Goal: Task Accomplishment & Management: Use online tool/utility

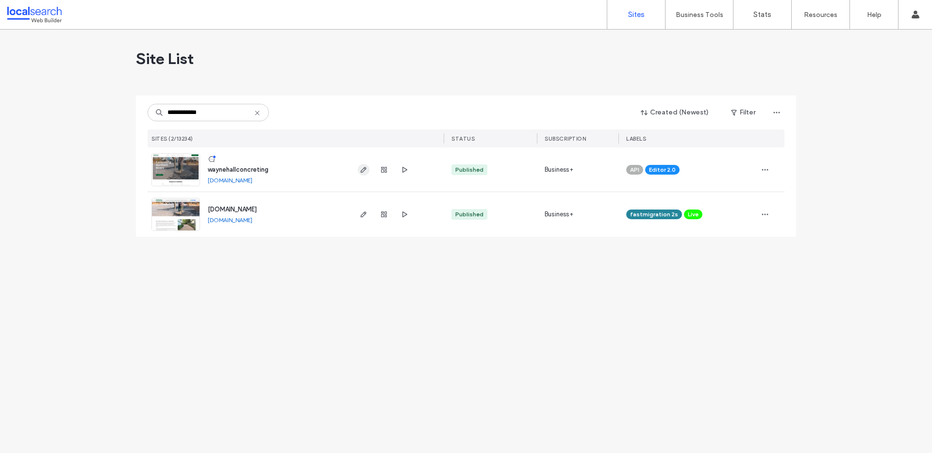
type input "**********"
click at [360, 171] on icon "button" at bounding box center [364, 170] width 8 height 8
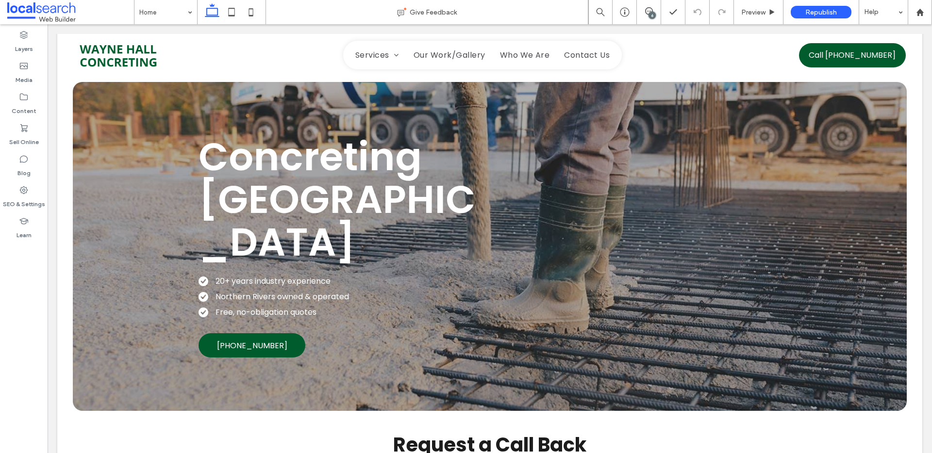
drag, startPoint x: 647, startPoint y: 11, endPoint x: 642, endPoint y: 22, distance: 12.2
click at [647, 11] on use at bounding box center [649, 11] width 8 height 8
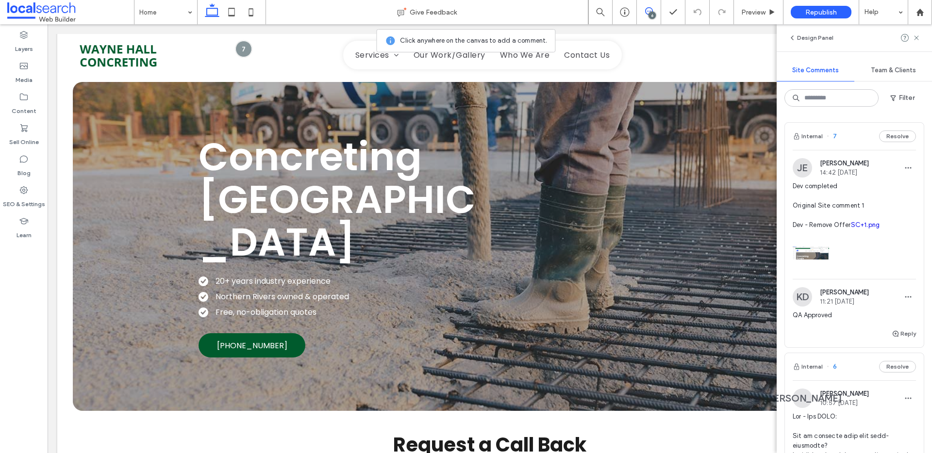
scroll to position [2, 0]
click at [835, 134] on span "7" at bounding box center [832, 135] width 10 height 10
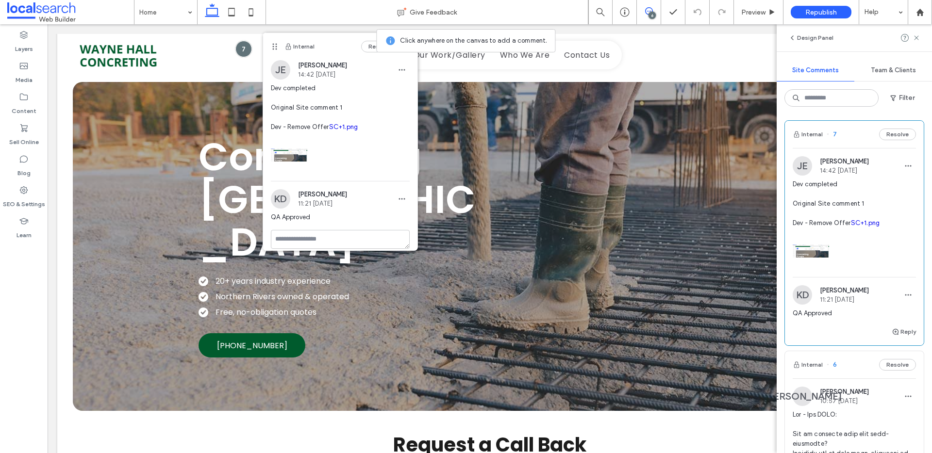
click at [294, 173] on img at bounding box center [289, 155] width 36 height 36
click at [329, 131] on link "SC+1.png" at bounding box center [343, 126] width 29 height 7
click at [369, 45] on button "Resolve" at bounding box center [379, 47] width 37 height 12
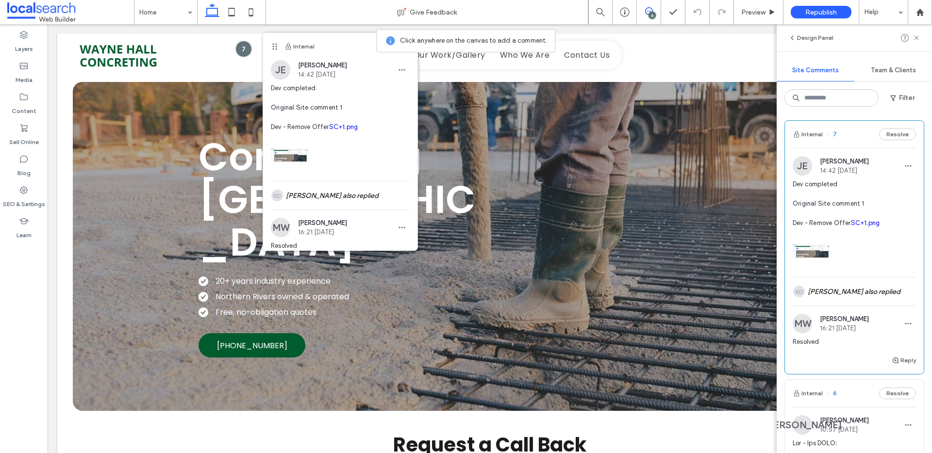
scroll to position [0, 0]
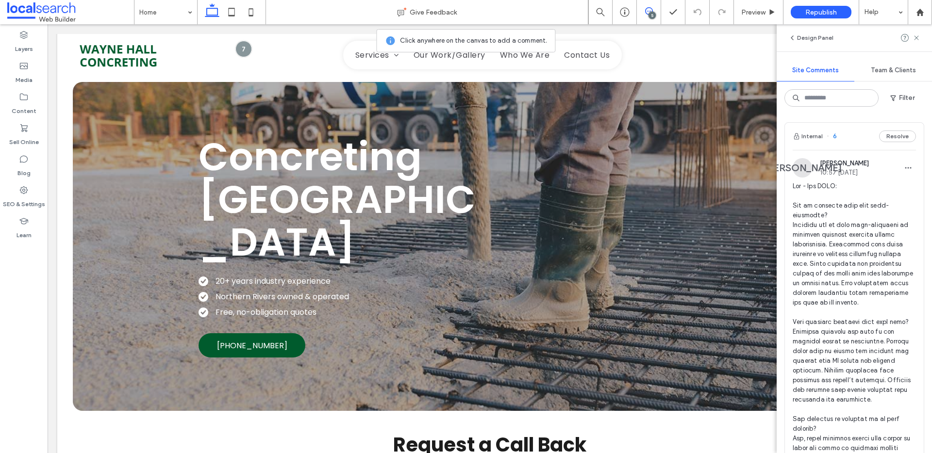
click at [834, 134] on span "6" at bounding box center [832, 137] width 10 height 10
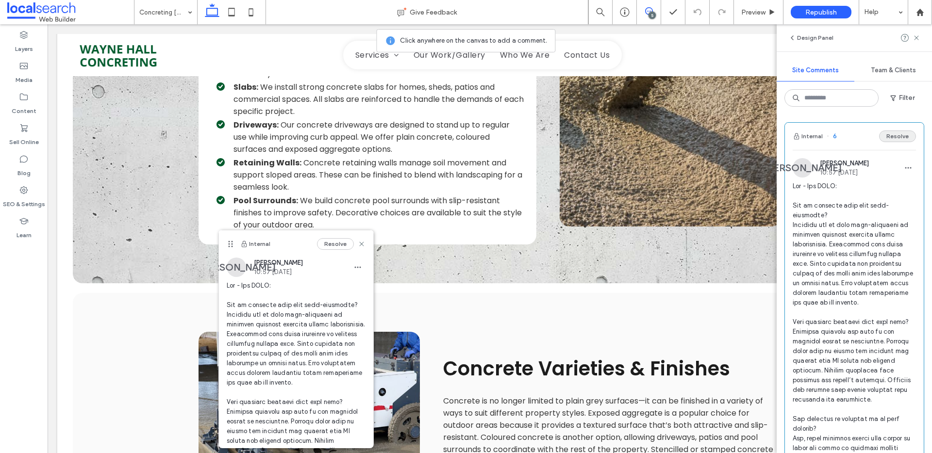
click at [885, 131] on button "Resolve" at bounding box center [897, 137] width 37 height 12
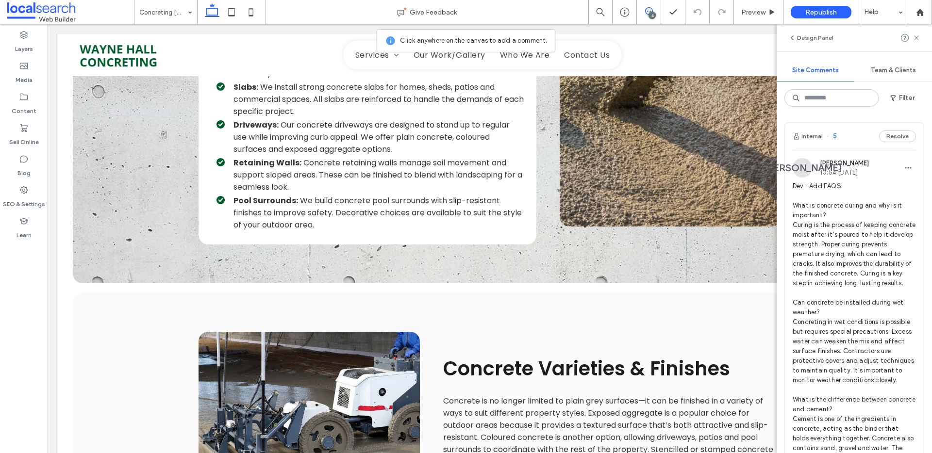
click at [834, 135] on span "5" at bounding box center [832, 137] width 10 height 10
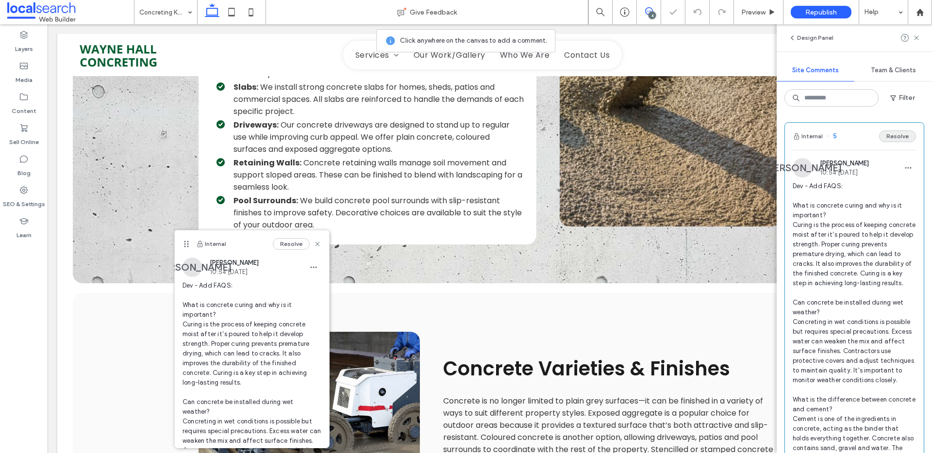
click at [888, 136] on button "Resolve" at bounding box center [897, 137] width 37 height 12
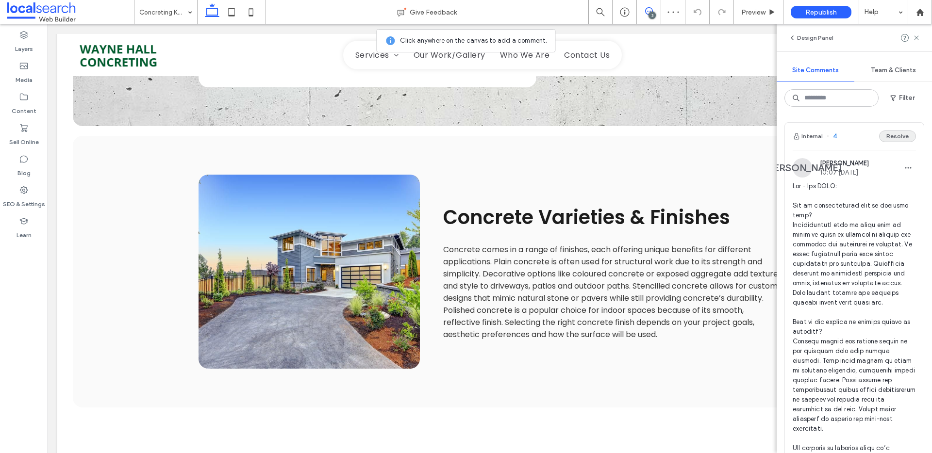
click at [896, 136] on button "Resolve" at bounding box center [897, 137] width 37 height 12
click at [884, 137] on button "Resolve" at bounding box center [897, 137] width 37 height 12
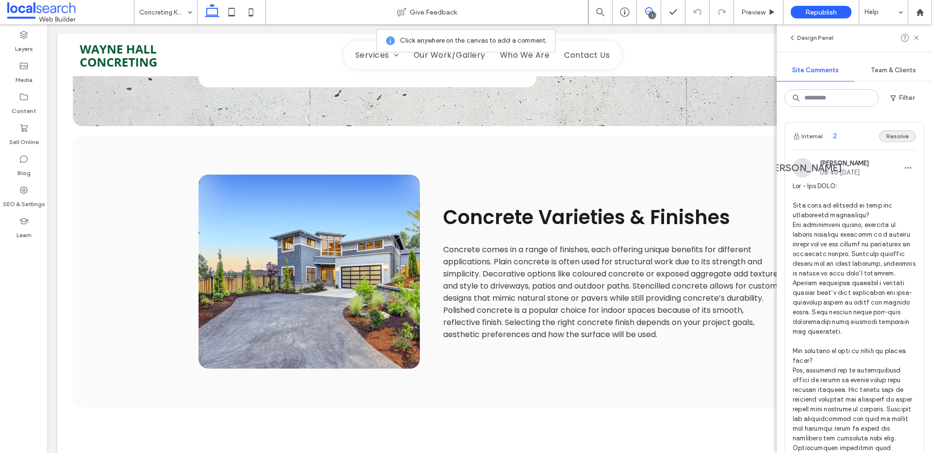
click at [892, 138] on button "Resolve" at bounding box center [897, 137] width 37 height 12
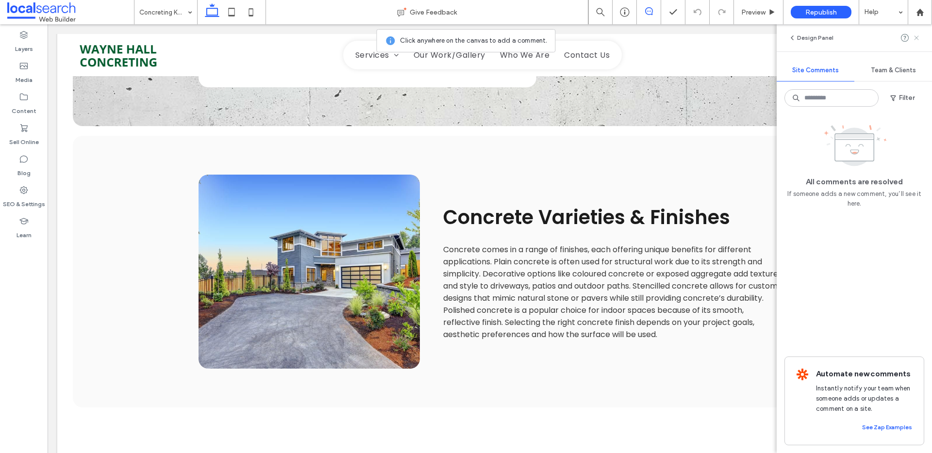
click at [915, 37] on icon at bounding box center [917, 38] width 8 height 8
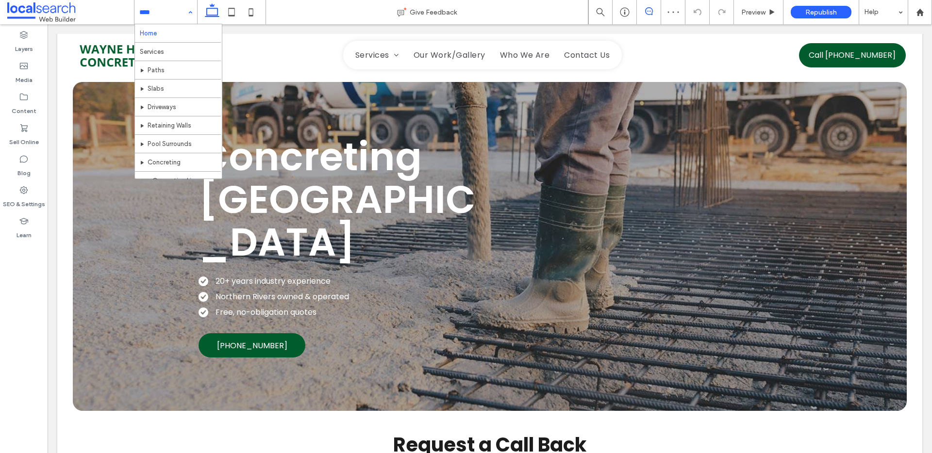
click at [643, 12] on span at bounding box center [649, 11] width 24 height 8
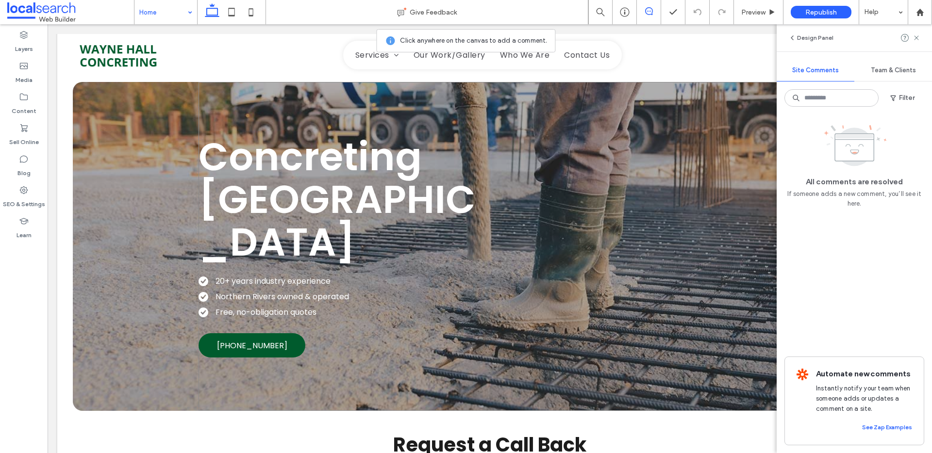
click at [250, 381] on div "Concreting Northern Rivers 20+ years industry experience Northern Rivers owned …" at bounding box center [490, 246] width 583 height 329
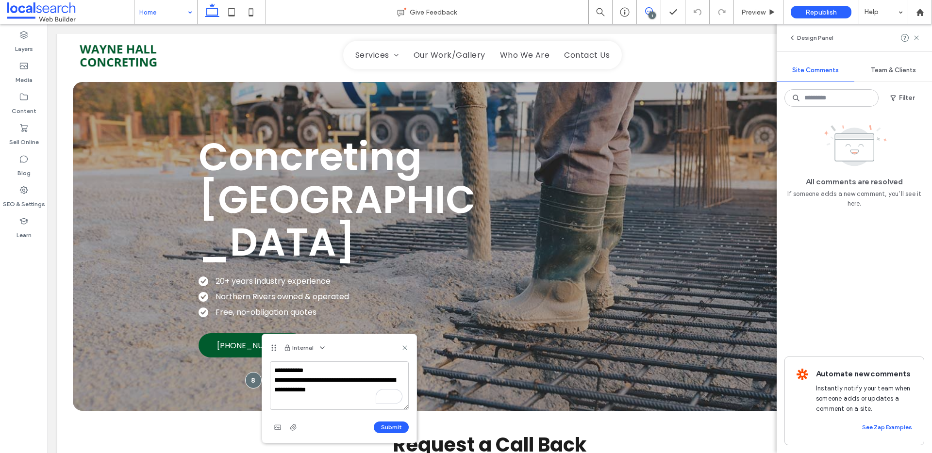
type textarea "**********"
click at [396, 428] on button "Submit" at bounding box center [391, 428] width 35 height 12
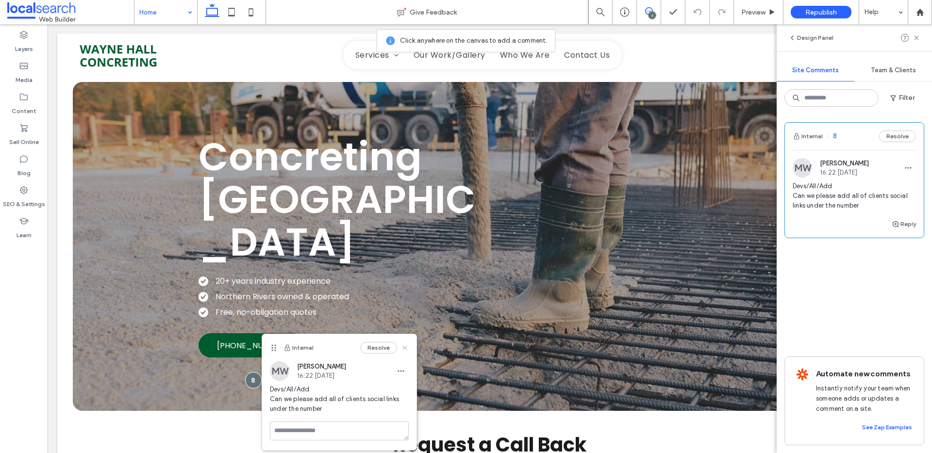
click at [405, 348] on use at bounding box center [404, 348] width 4 height 4
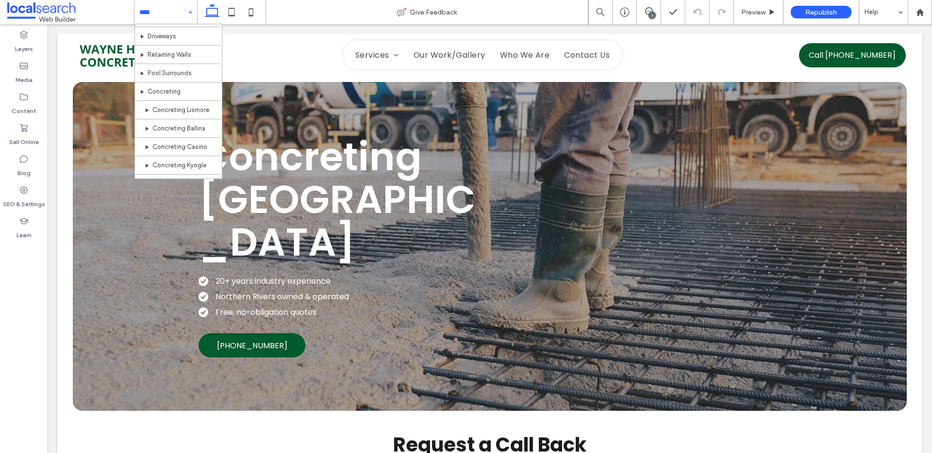
scroll to position [139, 0]
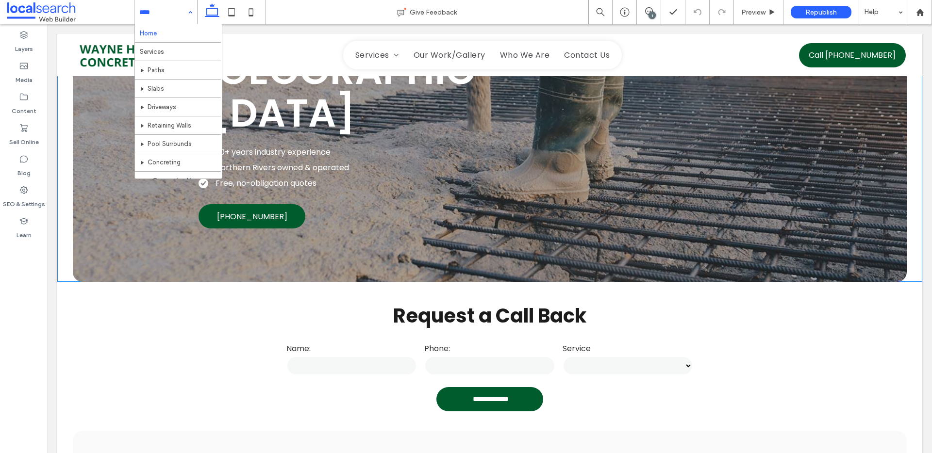
scroll to position [215, 0]
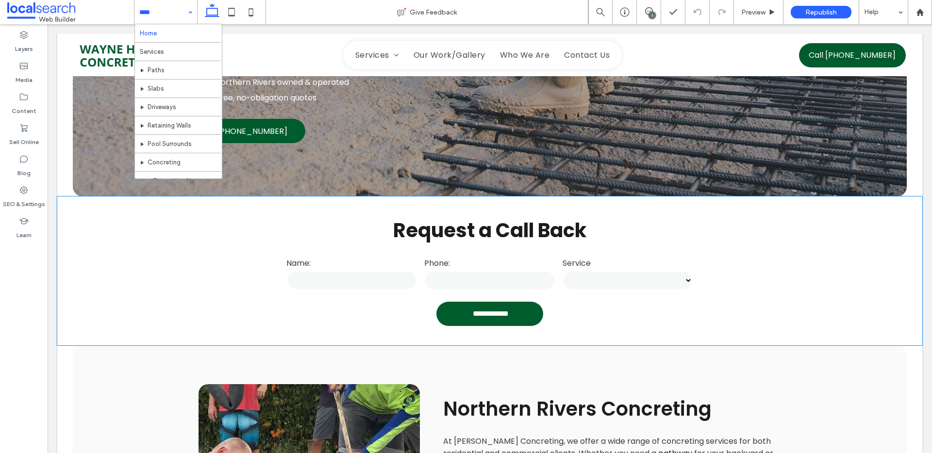
click at [644, 280] on select "**********" at bounding box center [628, 280] width 131 height 19
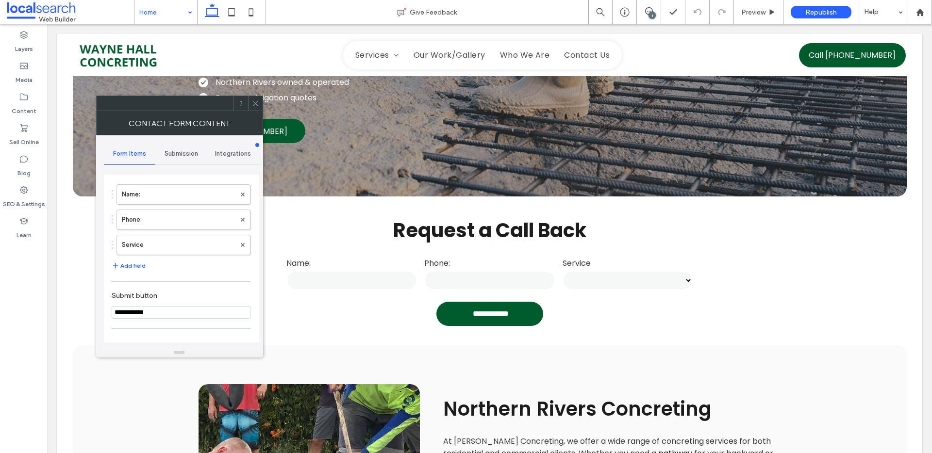
click at [251, 105] on div at bounding box center [255, 103] width 15 height 15
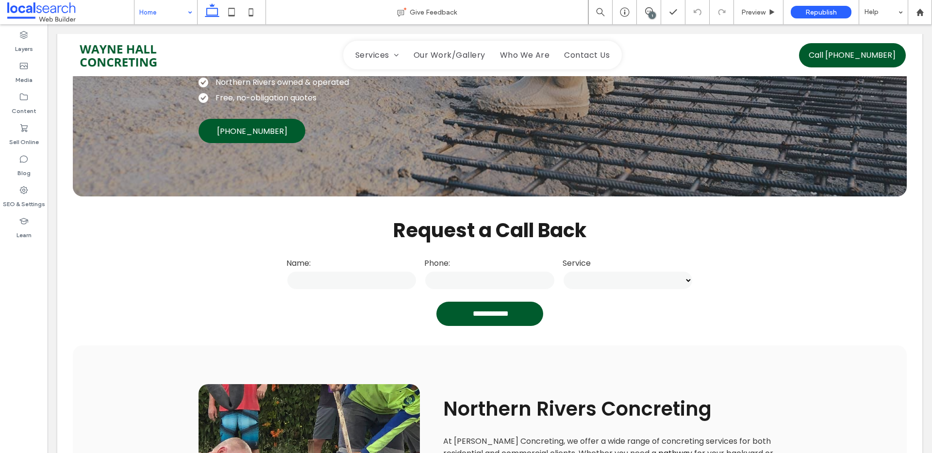
click at [659, 284] on select "**********" at bounding box center [628, 280] width 131 height 19
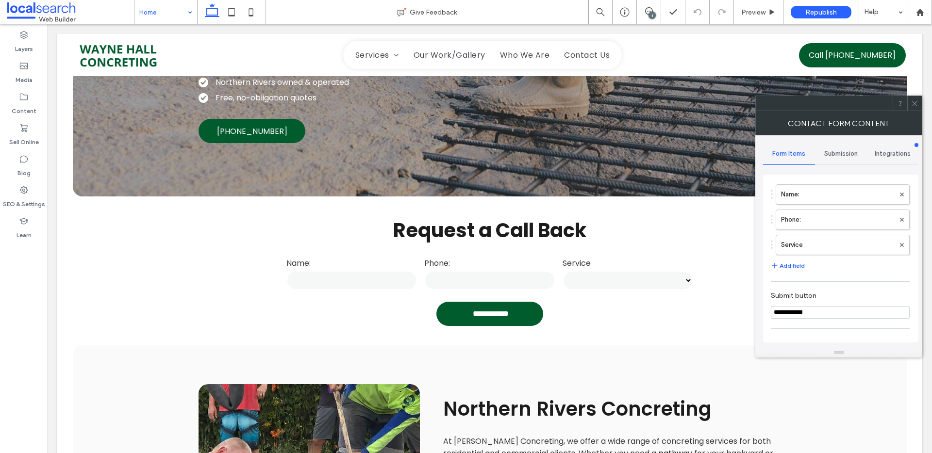
click at [913, 103] on icon at bounding box center [914, 103] width 7 height 7
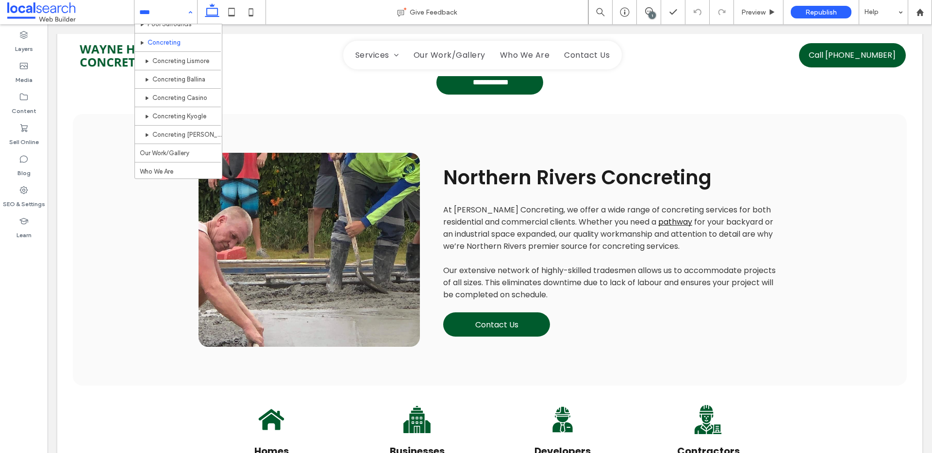
scroll to position [139, 0]
drag, startPoint x: 191, startPoint y: 151, endPoint x: 200, endPoint y: 151, distance: 8.7
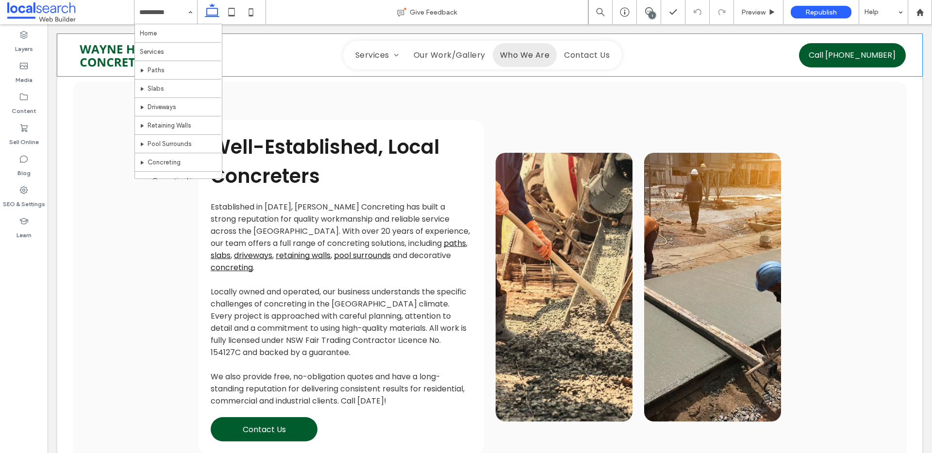
scroll to position [74, 0]
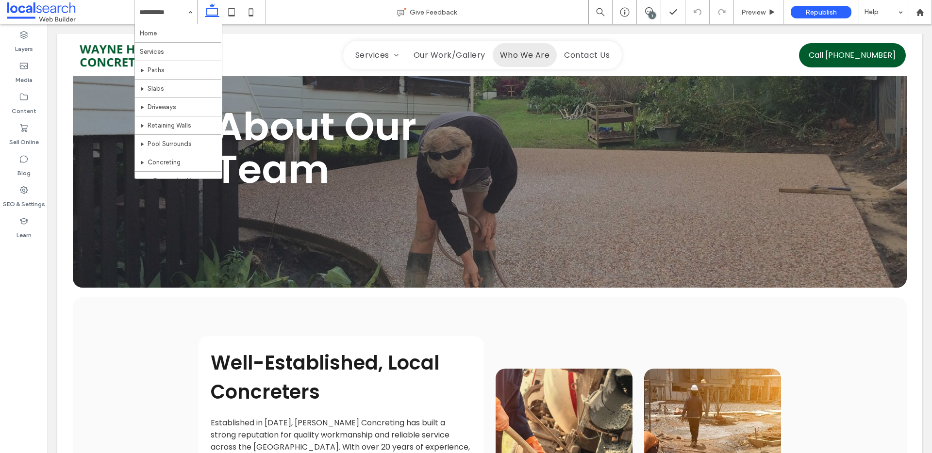
click at [183, 15] on input at bounding box center [163, 12] width 48 height 24
click at [187, 14] on div "Home Services Paths Slabs Driveways Retaining Walls Pool Surrounds Concreting C…" at bounding box center [165, 12] width 63 height 24
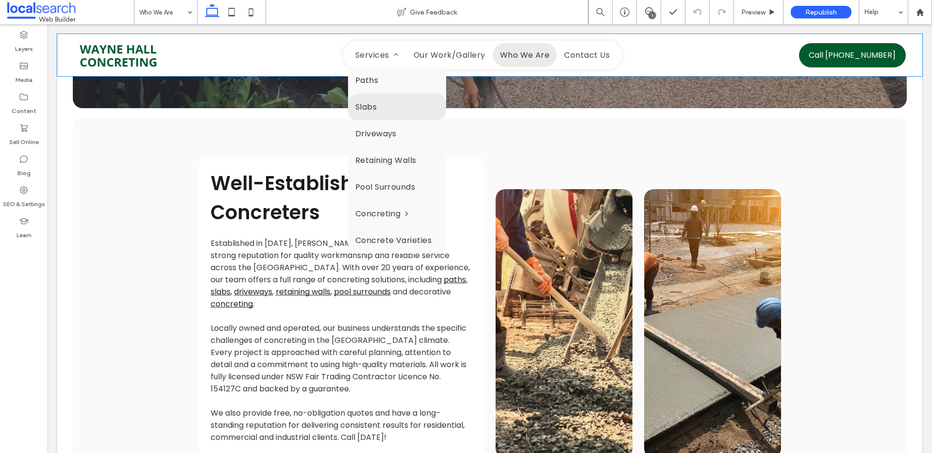
scroll to position [275, 0]
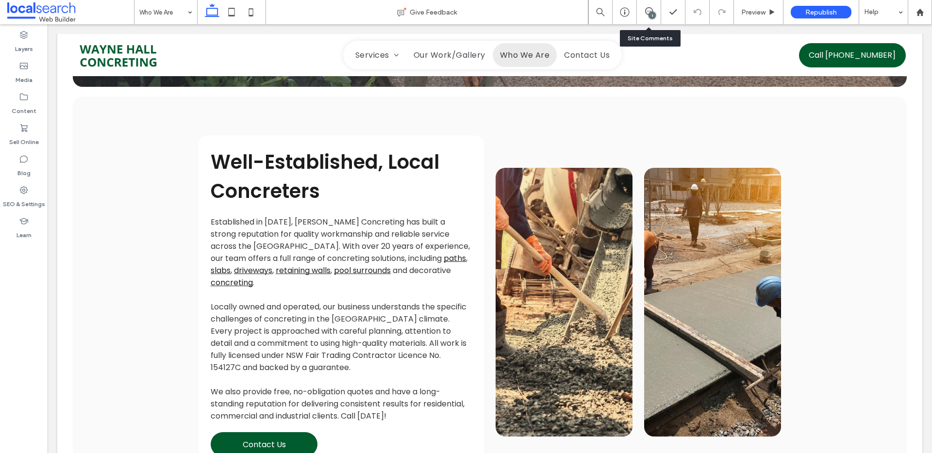
click at [648, 6] on div "1" at bounding box center [649, 12] width 24 height 24
click at [646, 13] on use at bounding box center [649, 11] width 8 height 8
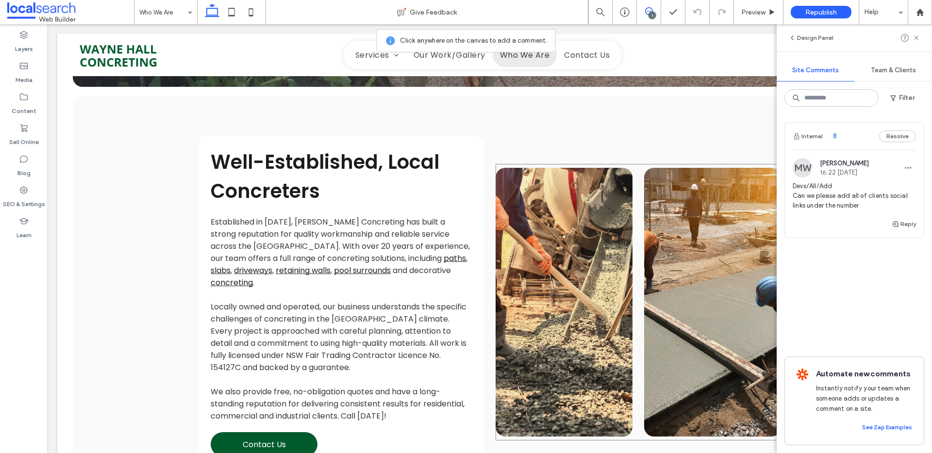
click at [635, 227] on div at bounding box center [638, 302] width 285 height 277
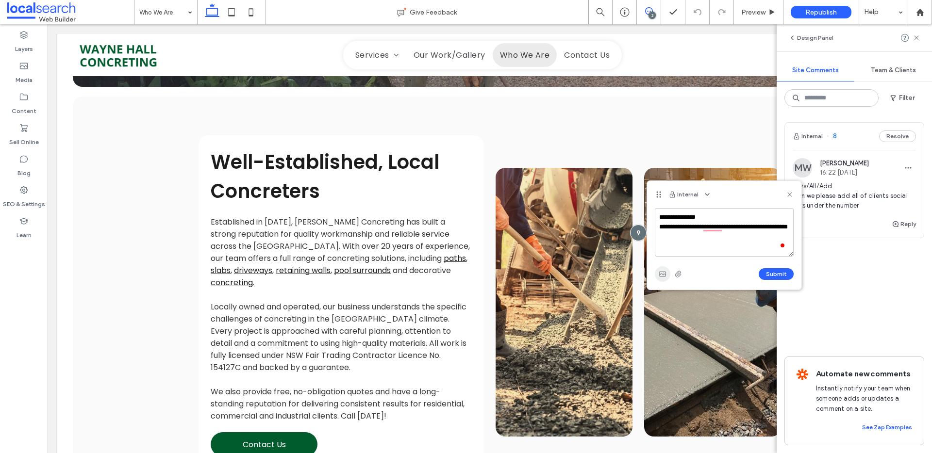
type textarea "**********"
click at [664, 273] on use "button" at bounding box center [662, 274] width 6 height 5
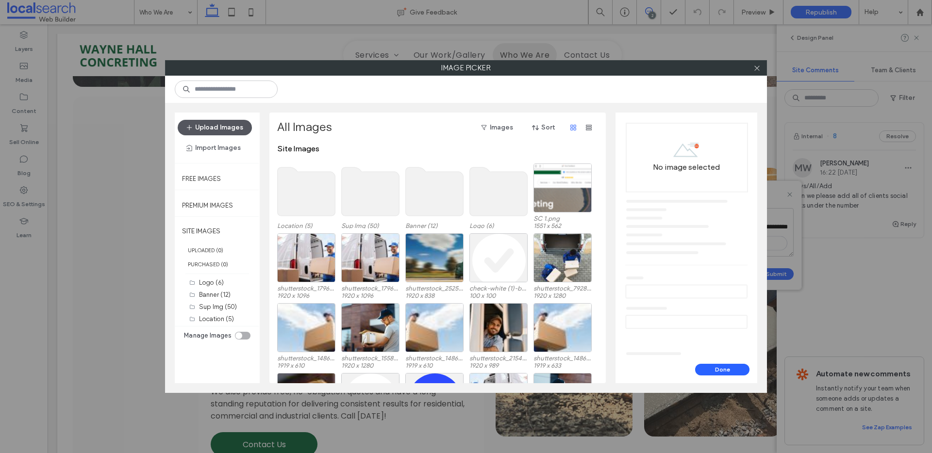
click at [216, 130] on button "Upload Images" at bounding box center [215, 128] width 74 height 16
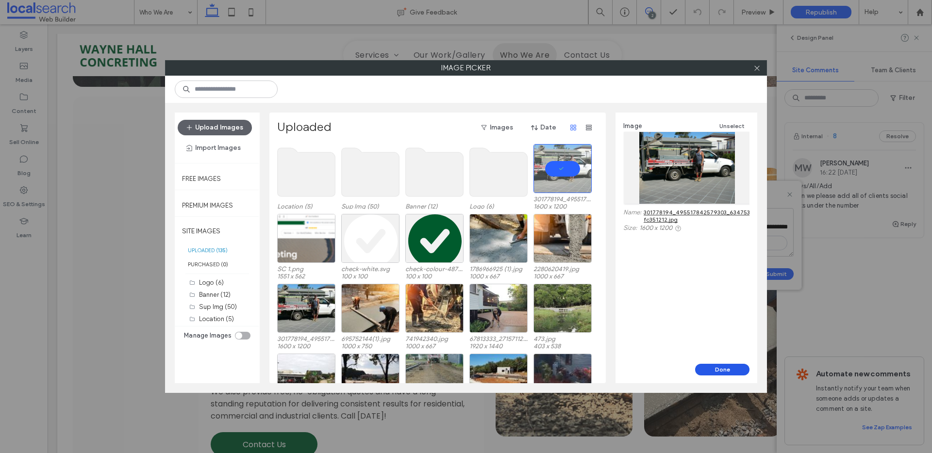
click at [718, 366] on button "Done" at bounding box center [722, 370] width 54 height 12
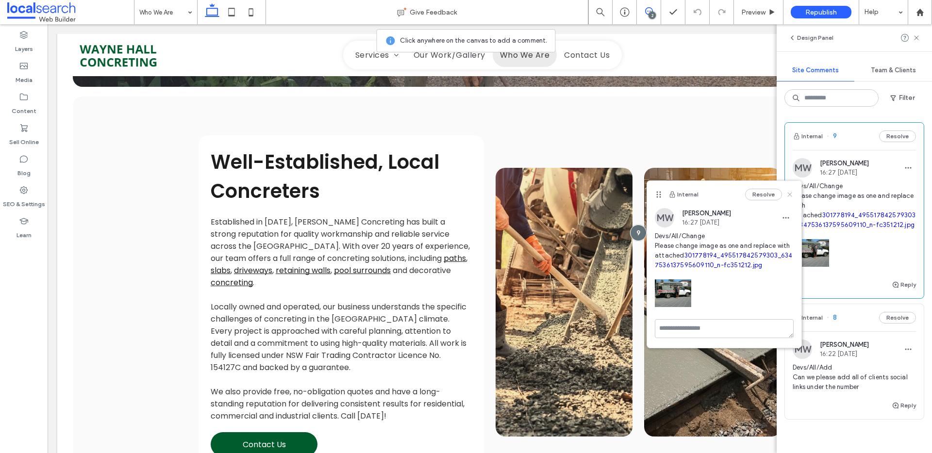
click at [790, 194] on use at bounding box center [789, 194] width 4 height 4
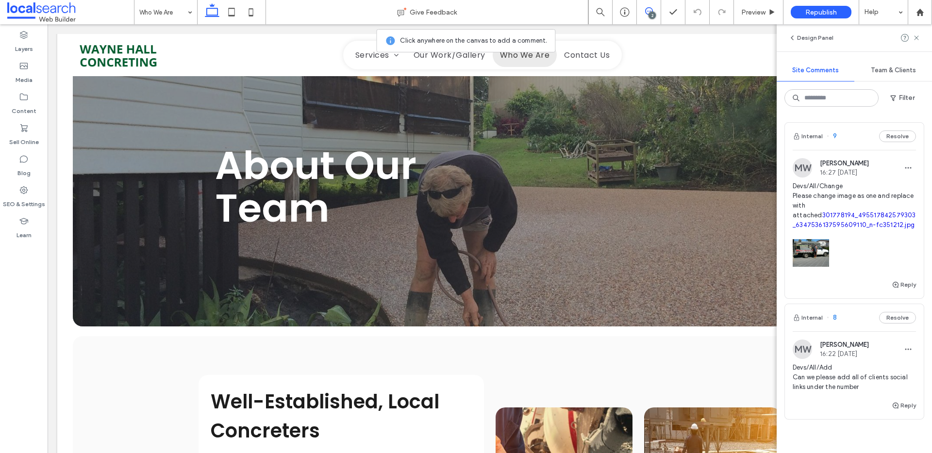
scroll to position [0, 0]
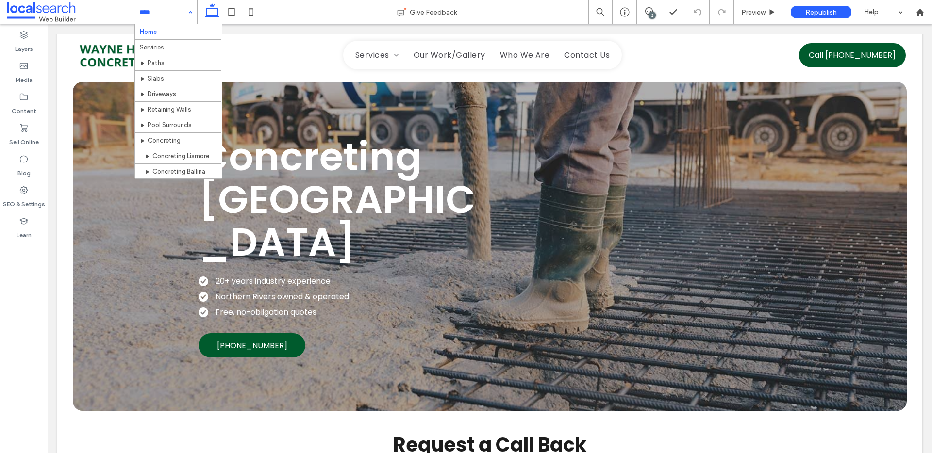
click at [196, 12] on div "Home Services Paths Slabs Driveways Retaining Walls Pool Surrounds Concreting C…" at bounding box center [165, 12] width 63 height 24
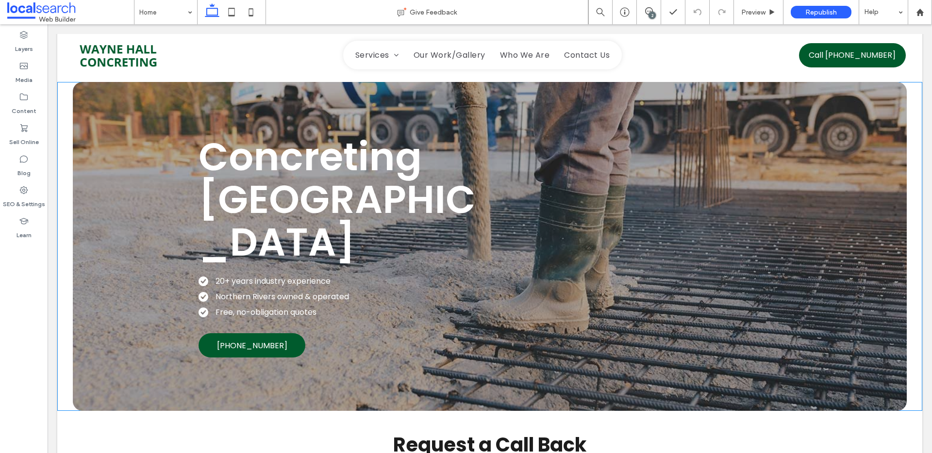
scroll to position [139, 0]
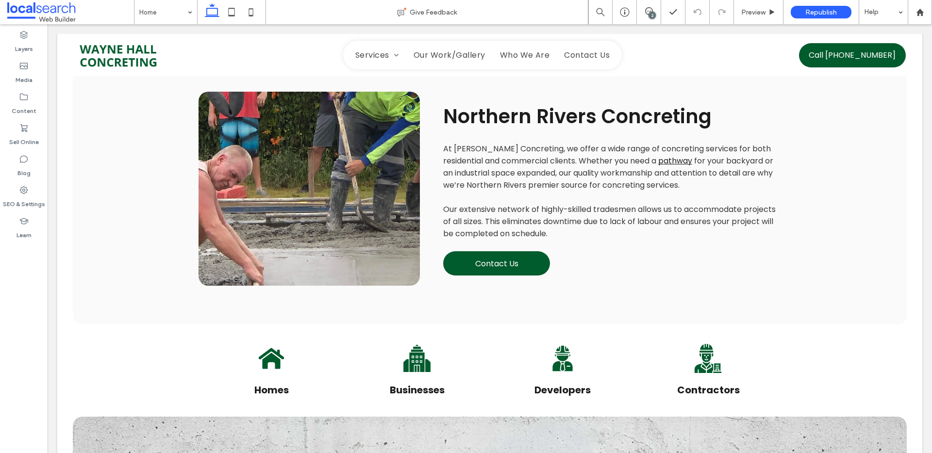
click at [651, 13] on div "2" at bounding box center [652, 15] width 7 height 7
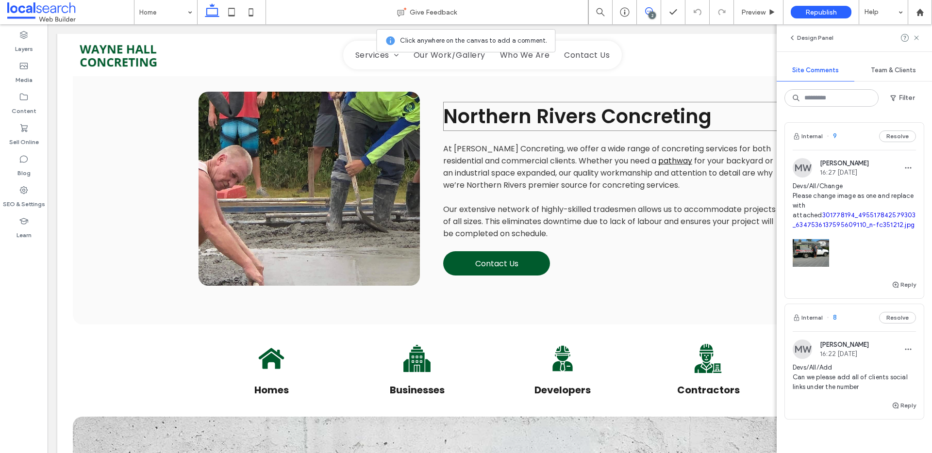
click at [574, 105] on span "Northern Rivers Concreting" at bounding box center [577, 116] width 268 height 27
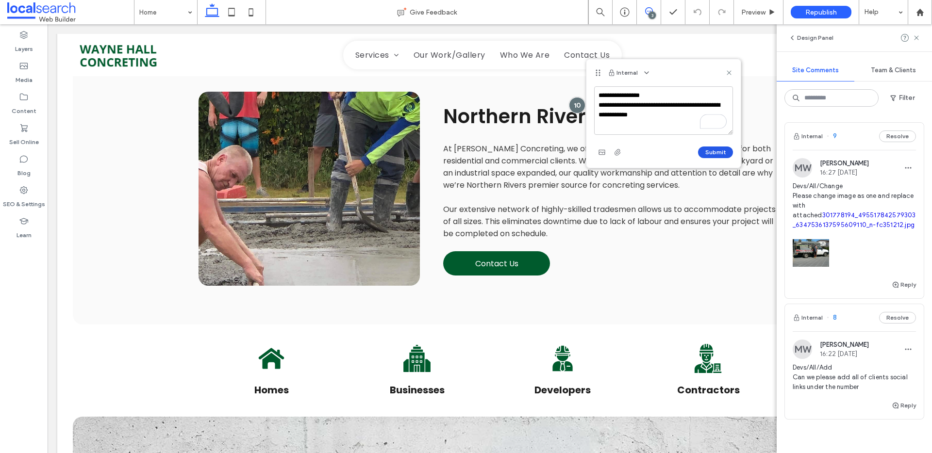
type textarea "**********"
click at [721, 151] on button "Submit" at bounding box center [715, 153] width 35 height 12
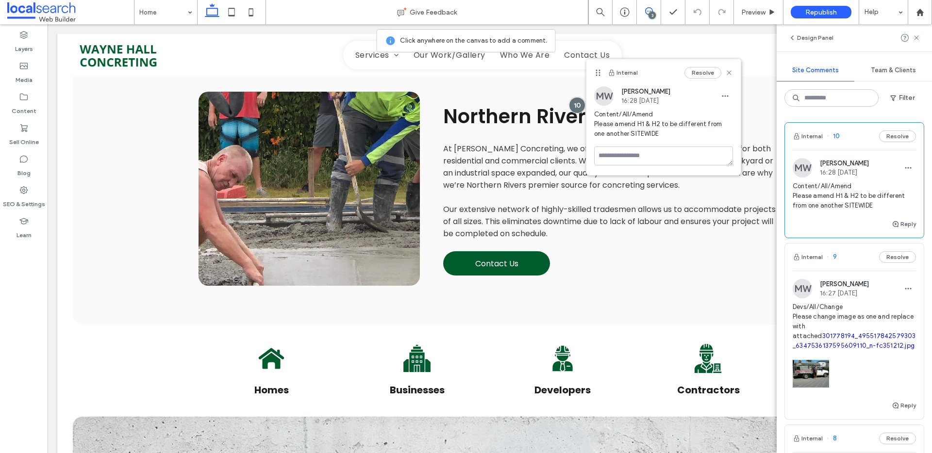
click at [727, 77] on div "Resolve" at bounding box center [709, 73] width 49 height 12
click at [727, 73] on icon at bounding box center [729, 73] width 8 height 8
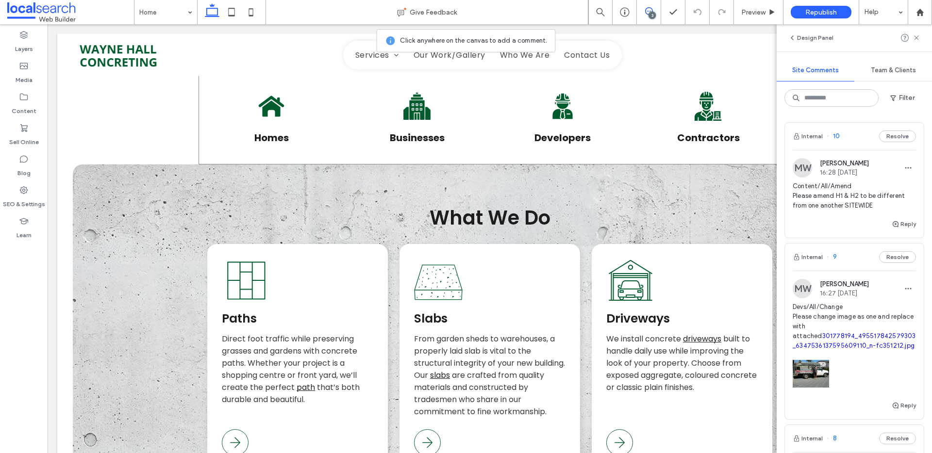
scroll to position [798, 0]
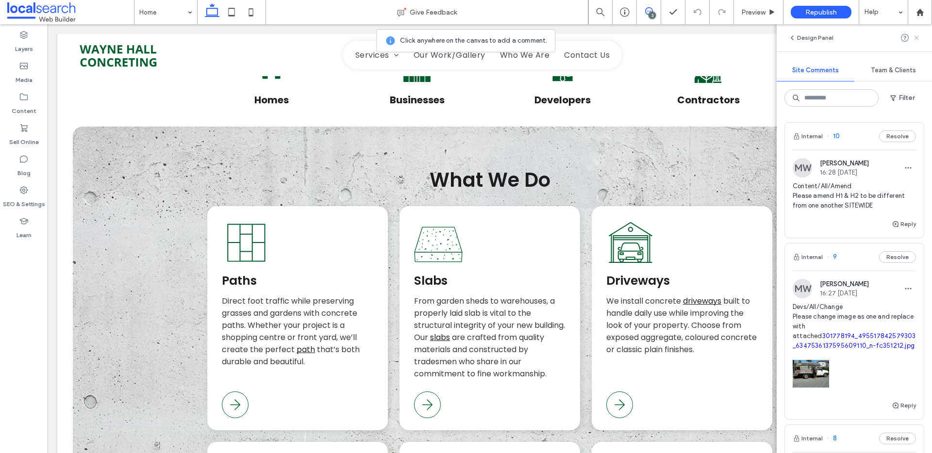
click at [919, 38] on icon at bounding box center [917, 38] width 8 height 8
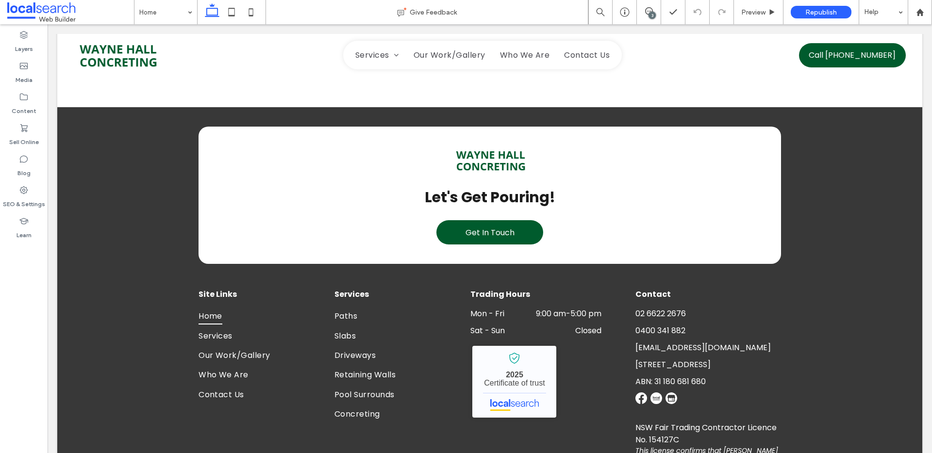
scroll to position [1643, 0]
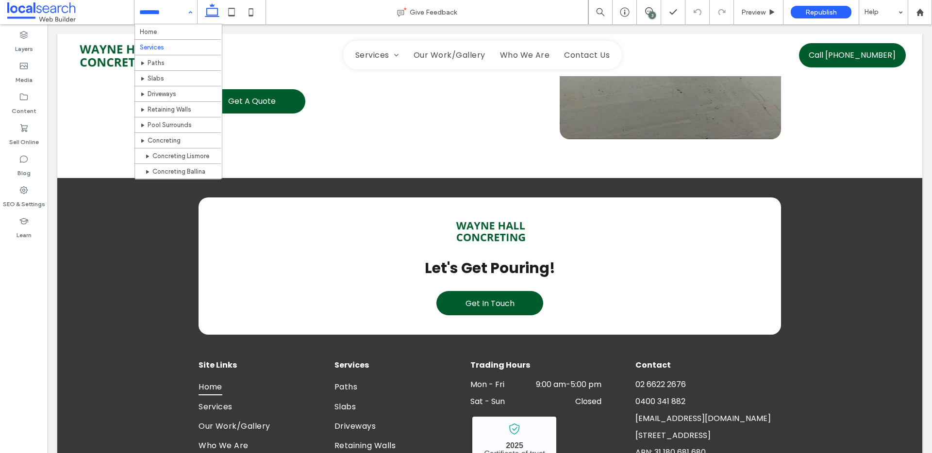
click at [183, 12] on div "Home Services Paths Slabs Driveways Retaining Walls Pool Surrounds Concreting C…" at bounding box center [165, 12] width 63 height 24
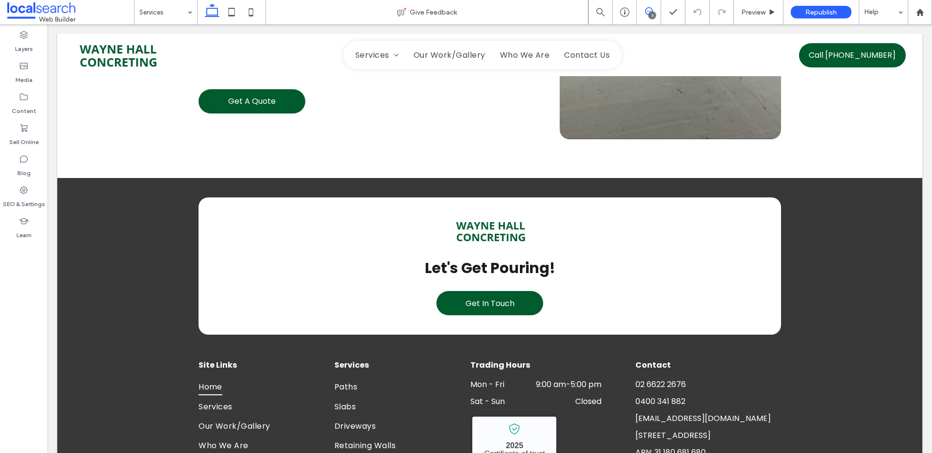
click at [653, 8] on span at bounding box center [649, 11] width 24 height 8
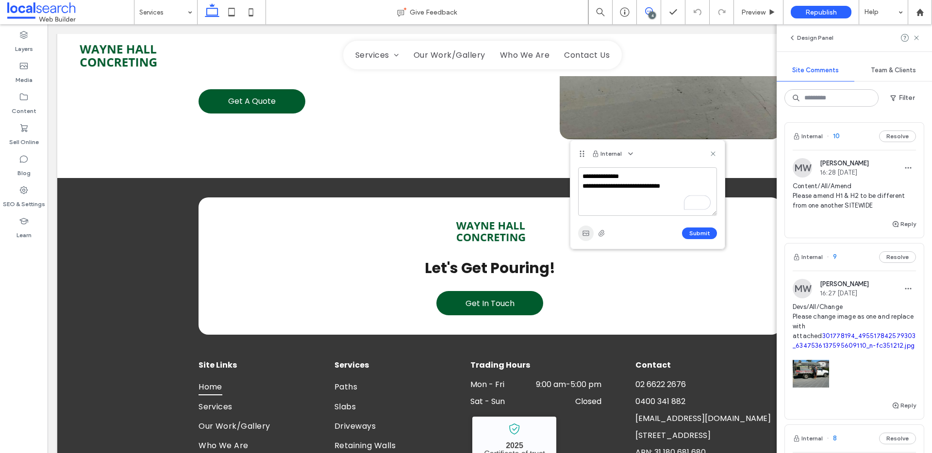
type textarea "**********"
click at [584, 233] on use "button" at bounding box center [586, 233] width 6 height 5
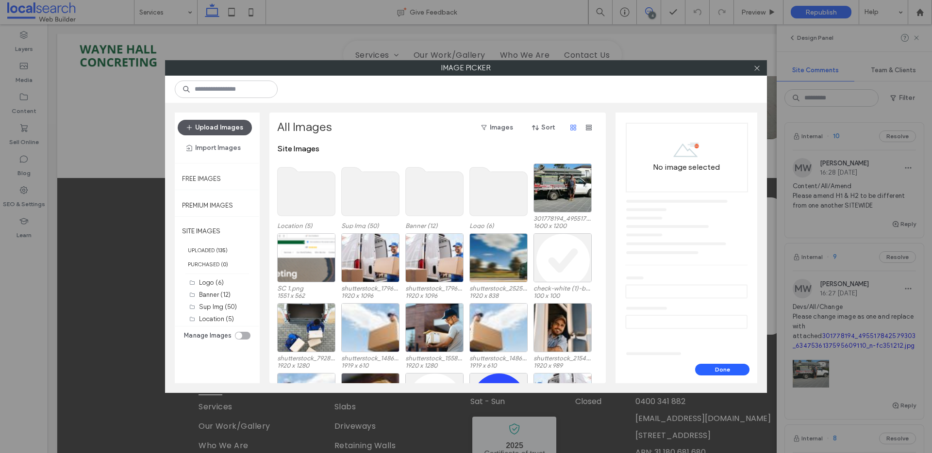
click at [202, 128] on button "Upload Images" at bounding box center [215, 128] width 74 height 16
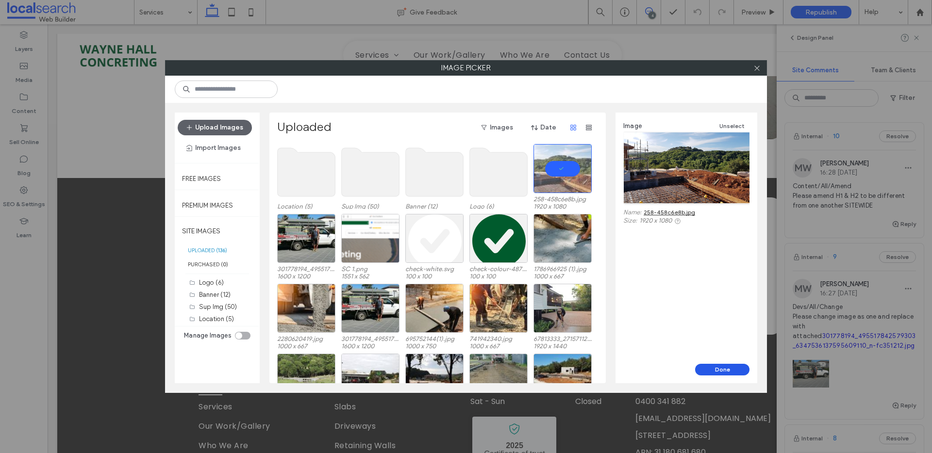
click at [725, 369] on button "Done" at bounding box center [722, 370] width 54 height 12
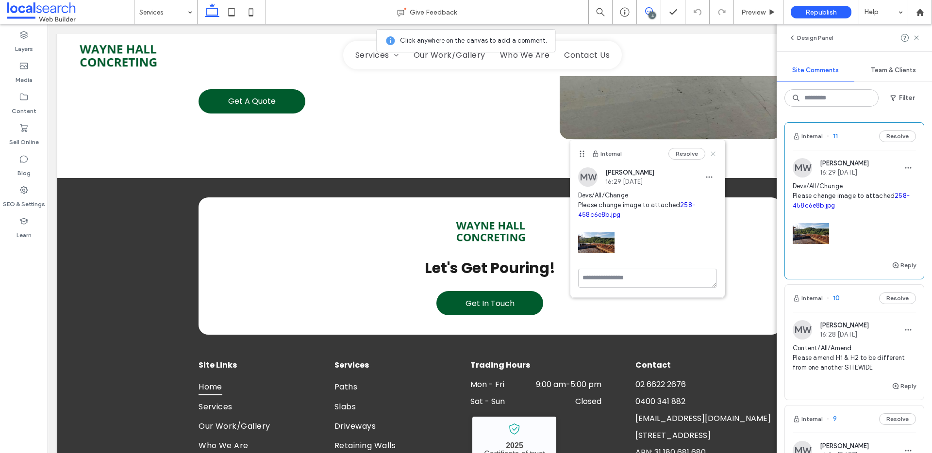
click at [714, 151] on icon at bounding box center [713, 154] width 8 height 8
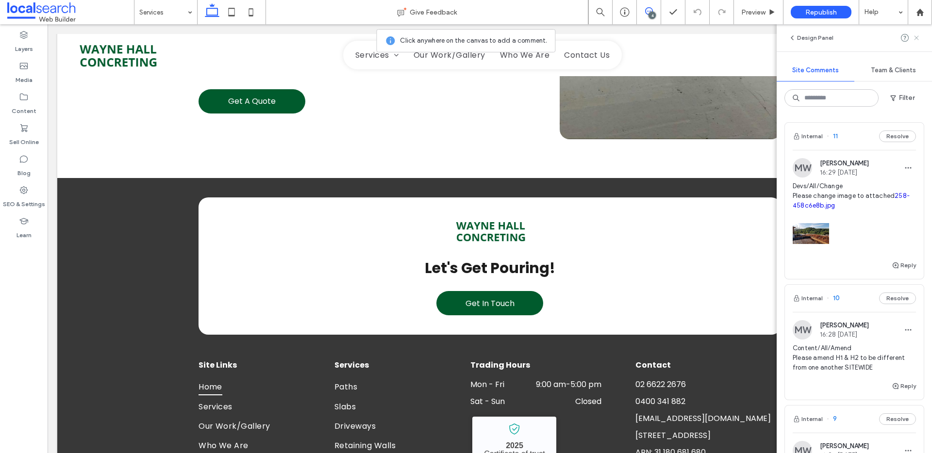
click at [914, 38] on icon at bounding box center [917, 38] width 8 height 8
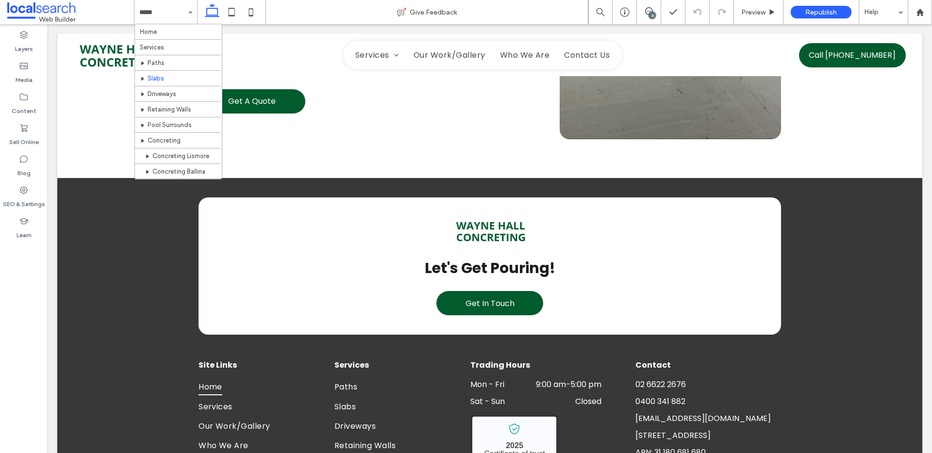
click at [163, 16] on input at bounding box center [163, 12] width 48 height 24
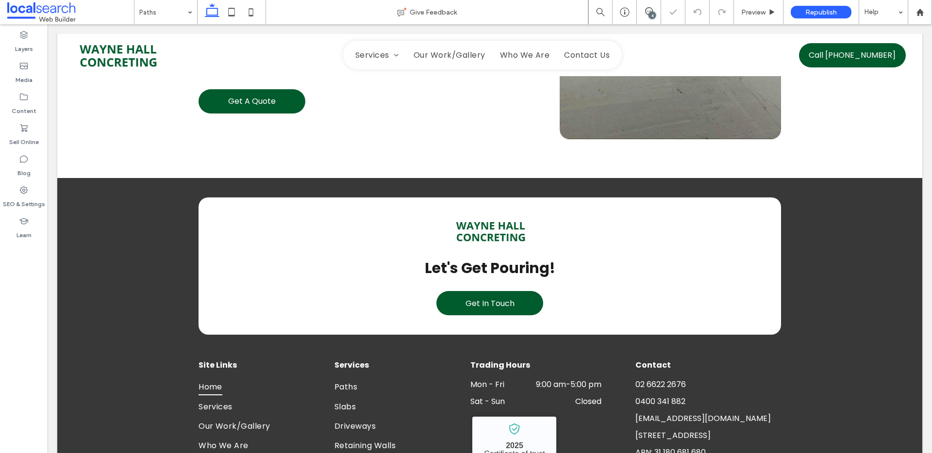
click at [165, 11] on input at bounding box center [163, 12] width 48 height 24
click at [155, 10] on input at bounding box center [163, 12] width 48 height 24
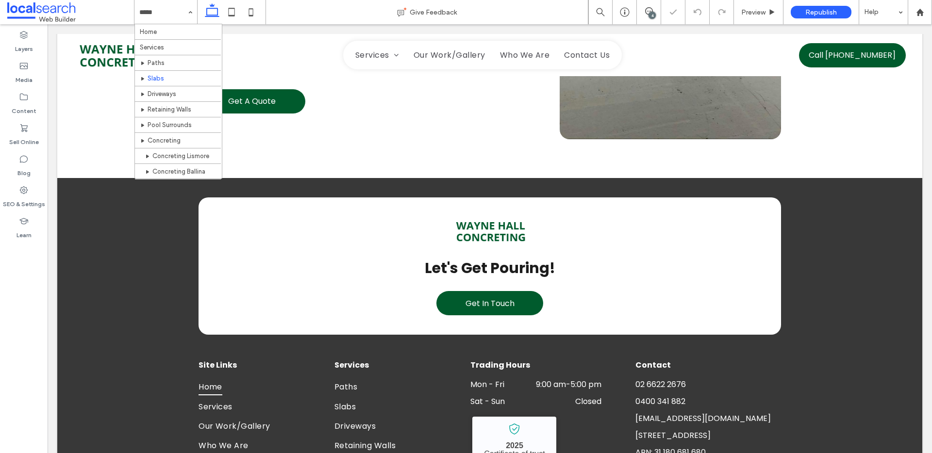
click at [163, 16] on input at bounding box center [163, 12] width 48 height 24
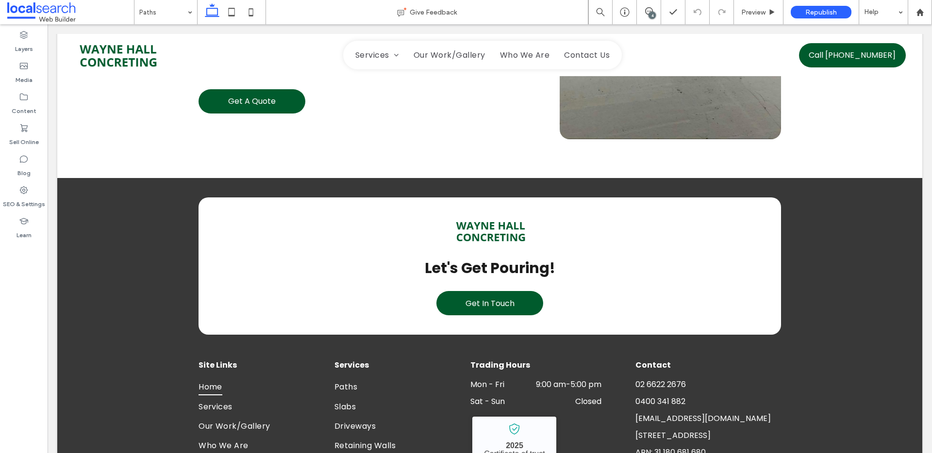
click at [650, 15] on div "4" at bounding box center [652, 15] width 7 height 7
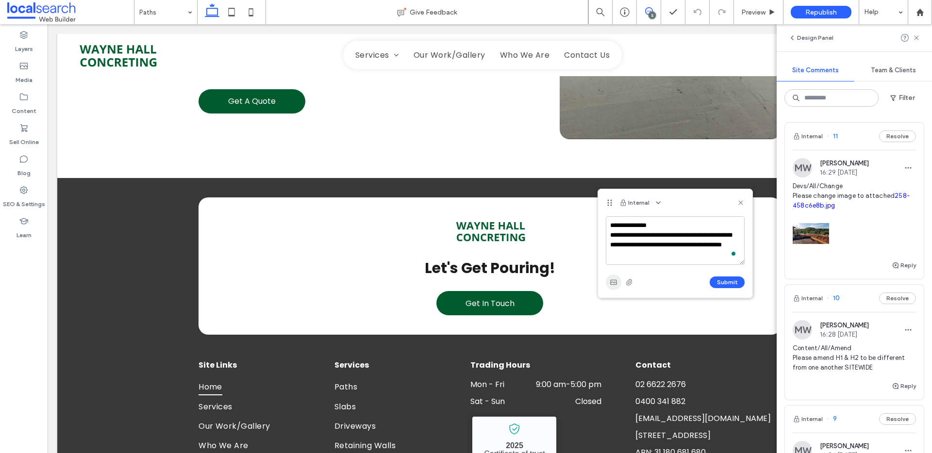
type textarea "**********"
click at [608, 284] on span "button" at bounding box center [614, 283] width 16 height 16
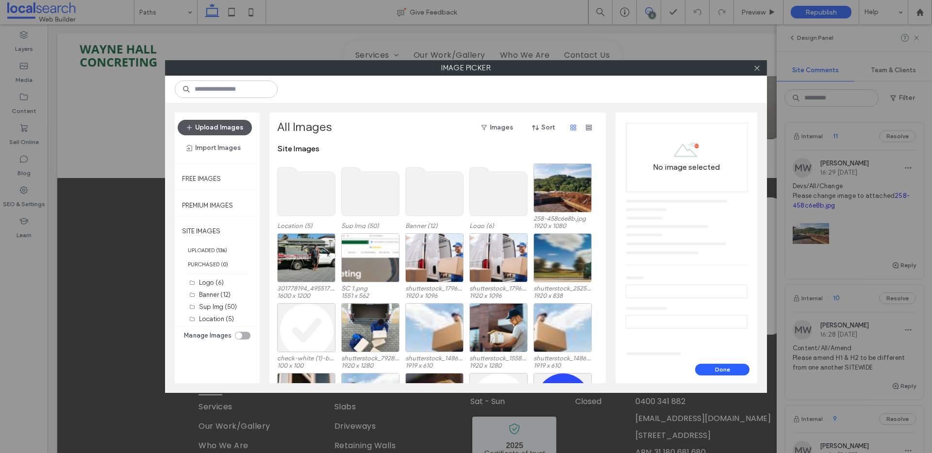
click at [205, 129] on button "Upload Images" at bounding box center [215, 128] width 74 height 16
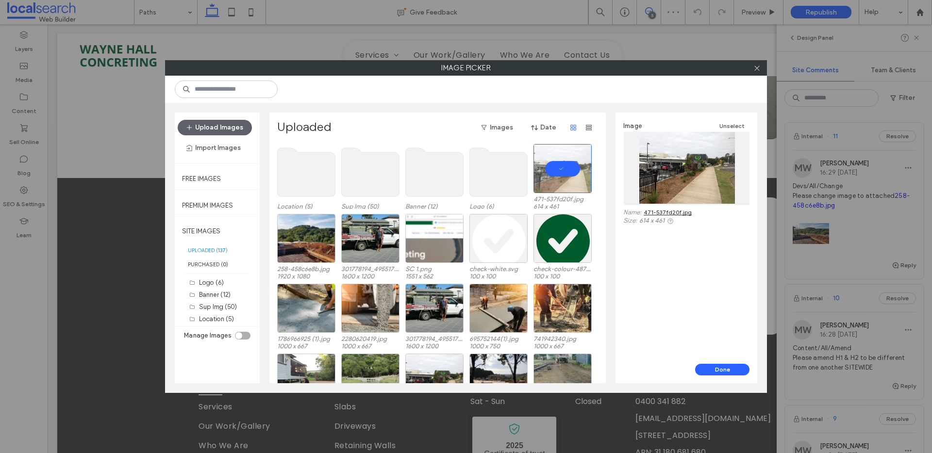
click at [649, 212] on link "471-537fd20f.jpg" at bounding box center [668, 212] width 48 height 7
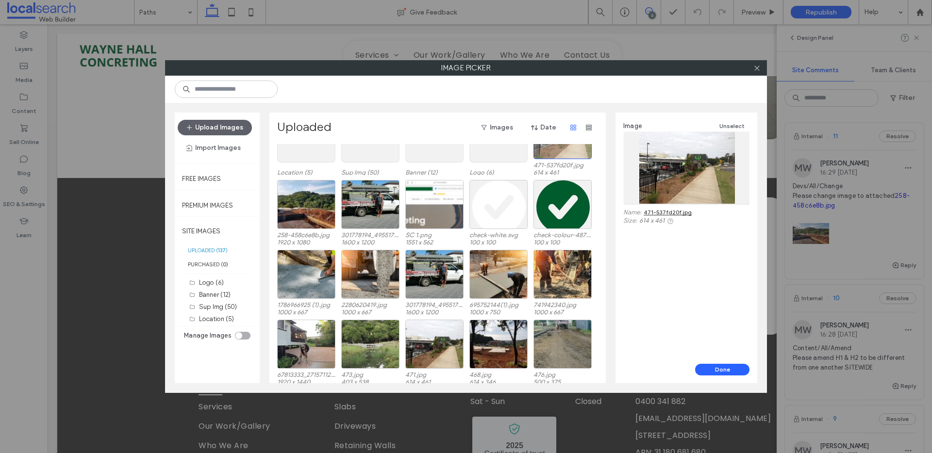
scroll to position [40, 0]
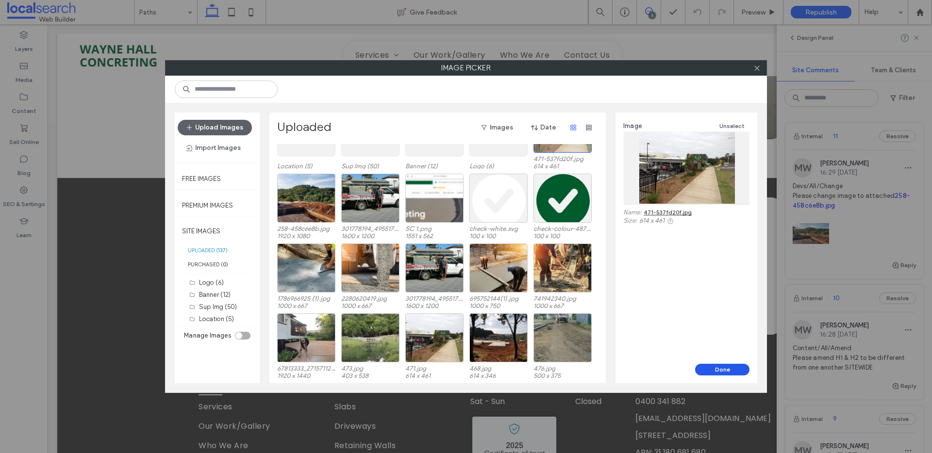
click at [717, 368] on button "Done" at bounding box center [722, 370] width 54 height 12
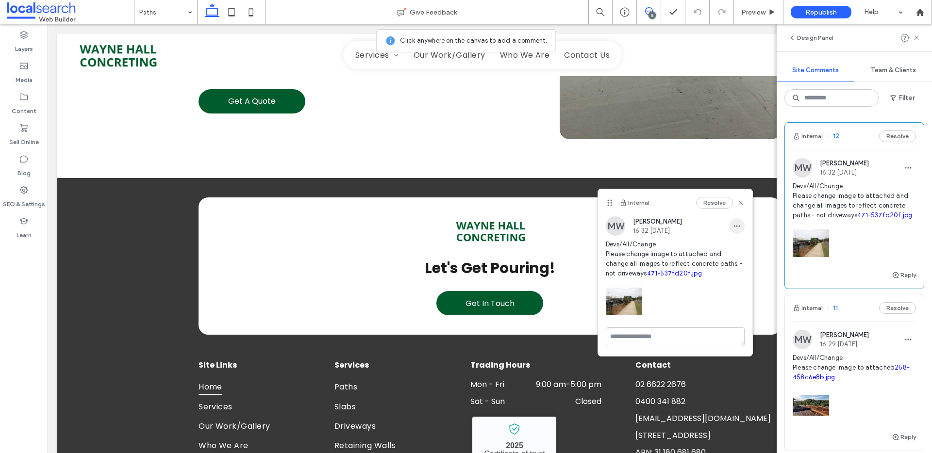
click at [736, 228] on icon "button" at bounding box center [737, 226] width 8 height 8
click at [739, 249] on span "Edit" at bounding box center [743, 252] width 13 height 10
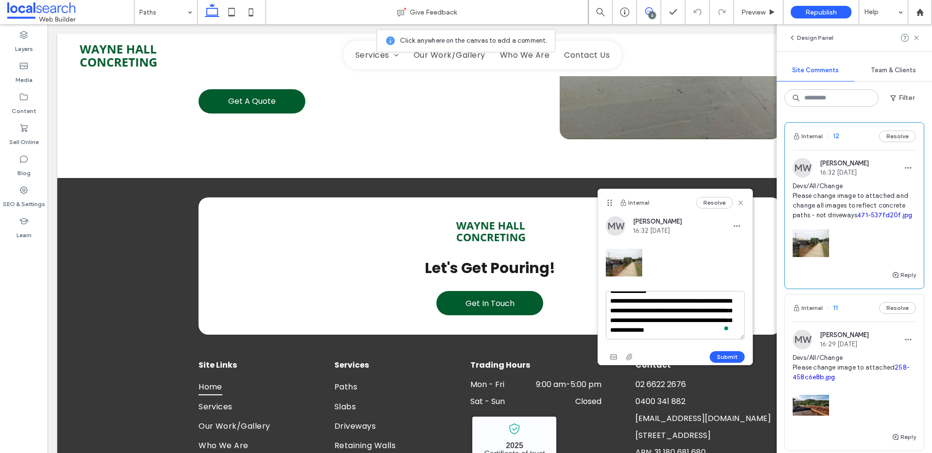
scroll to position [18, 0]
drag, startPoint x: 676, startPoint y: 332, endPoint x: 677, endPoint y: 313, distance: 18.9
click at [677, 313] on textarea "**********" at bounding box center [675, 315] width 139 height 49
drag, startPoint x: 632, startPoint y: 310, endPoint x: 723, endPoint y: 308, distance: 91.3
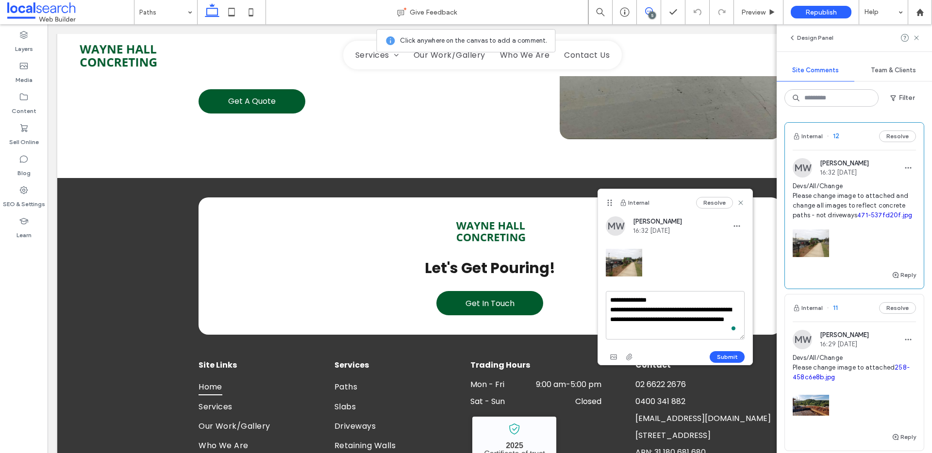
click at [723, 308] on textarea "**********" at bounding box center [675, 315] width 139 height 49
click at [636, 311] on textarea "**********" at bounding box center [675, 315] width 139 height 49
click at [683, 309] on textarea "**********" at bounding box center [675, 315] width 139 height 49
type textarea "**********"
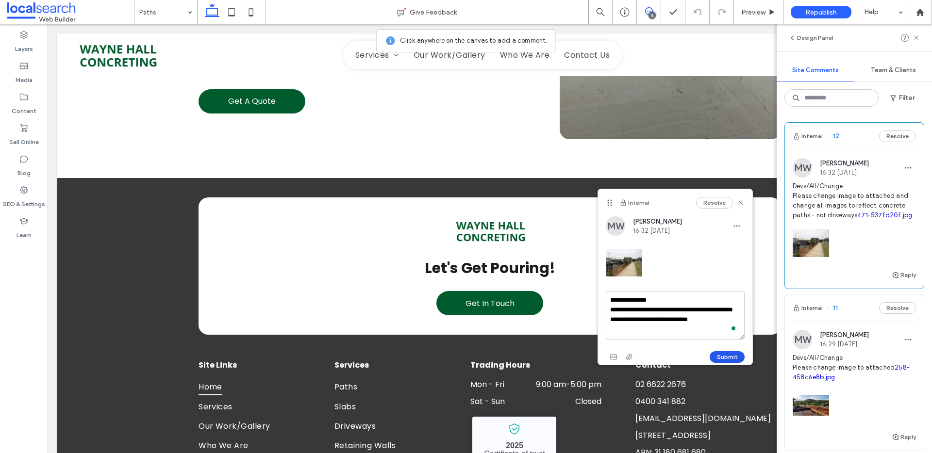
click at [735, 355] on button "Submit" at bounding box center [727, 357] width 35 height 12
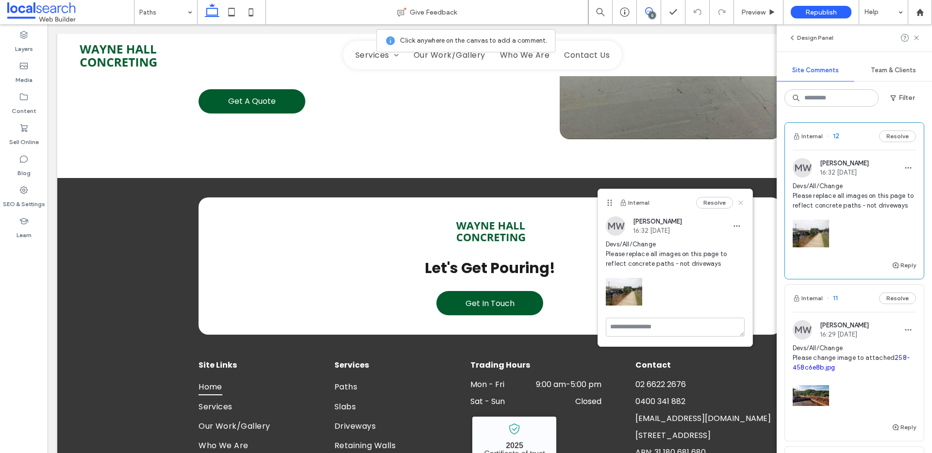
click at [739, 204] on use at bounding box center [740, 203] width 4 height 4
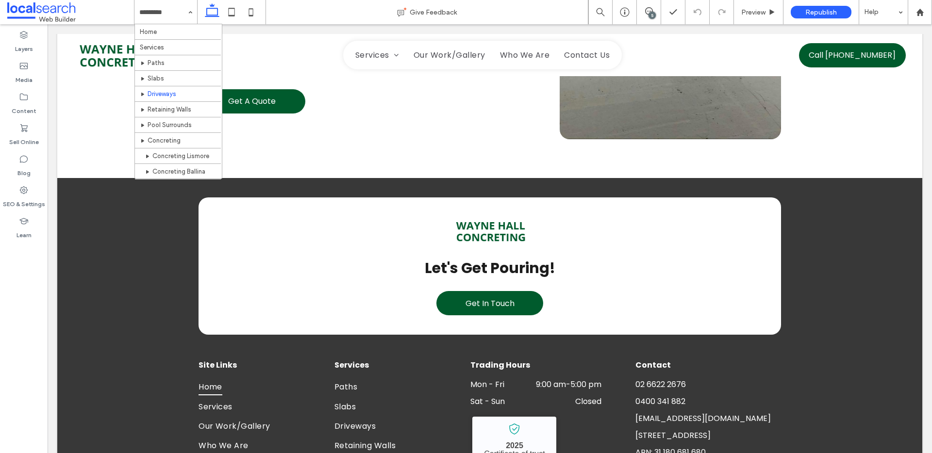
click at [160, 13] on input at bounding box center [163, 12] width 48 height 24
click at [180, 10] on input at bounding box center [163, 12] width 48 height 24
click at [185, 11] on div "Home Services Paths Slabs Driveways Retaining Walls Pool Surrounds Concreting C…" at bounding box center [165, 12] width 63 height 24
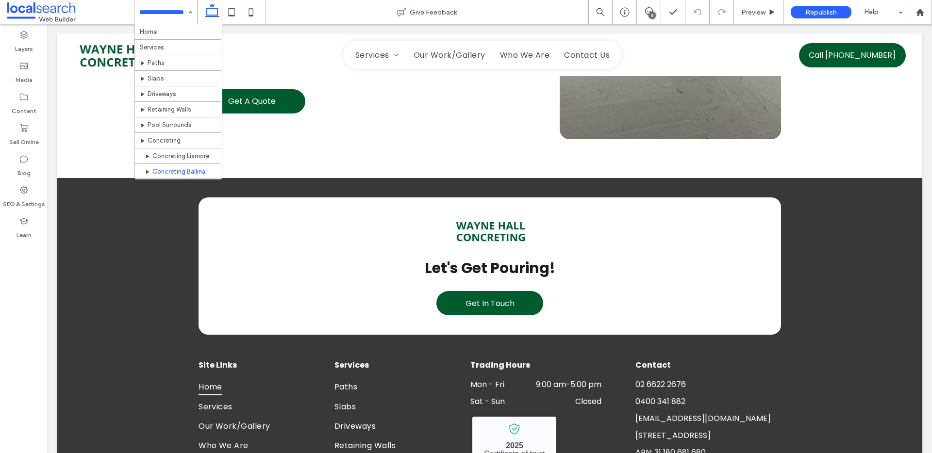
click at [189, 14] on div "Home Services Paths Slabs Driveways Retaining Walls Pool Surrounds Concreting C…" at bounding box center [165, 12] width 63 height 24
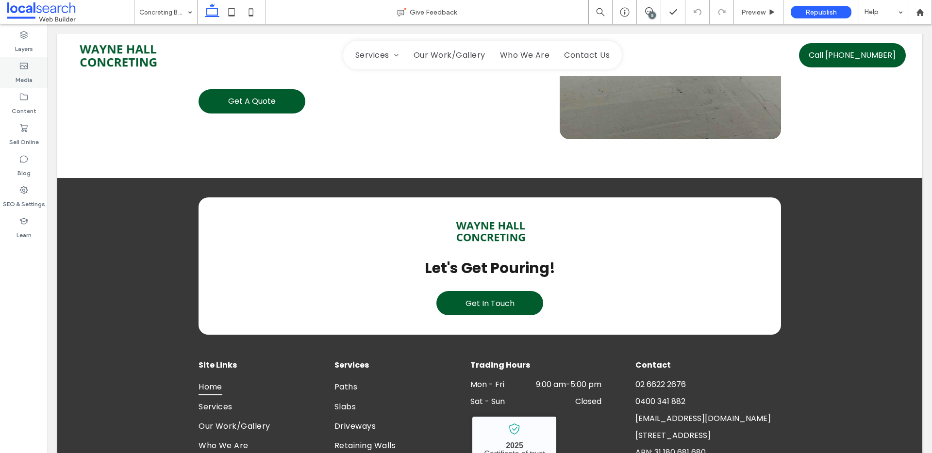
click at [28, 66] on icon at bounding box center [24, 66] width 10 height 10
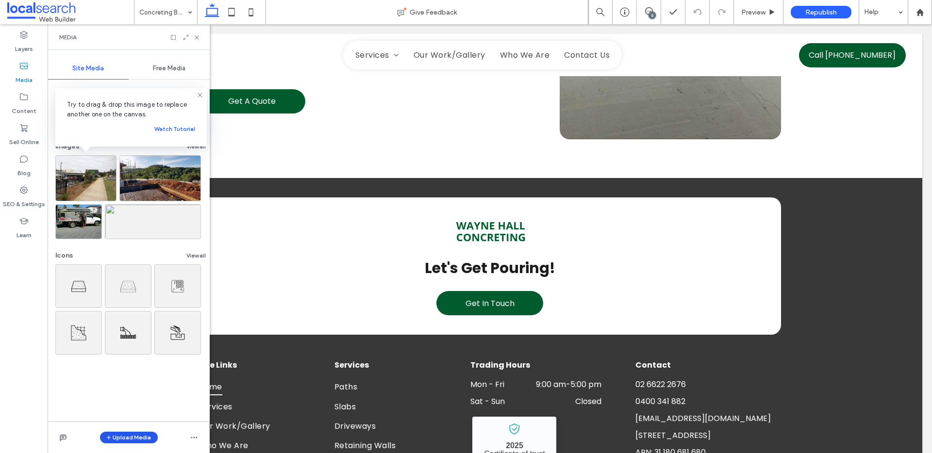
click at [117, 434] on button "Upload Media" at bounding box center [129, 438] width 58 height 12
click at [139, 373] on span "Images" at bounding box center [130, 378] width 21 height 10
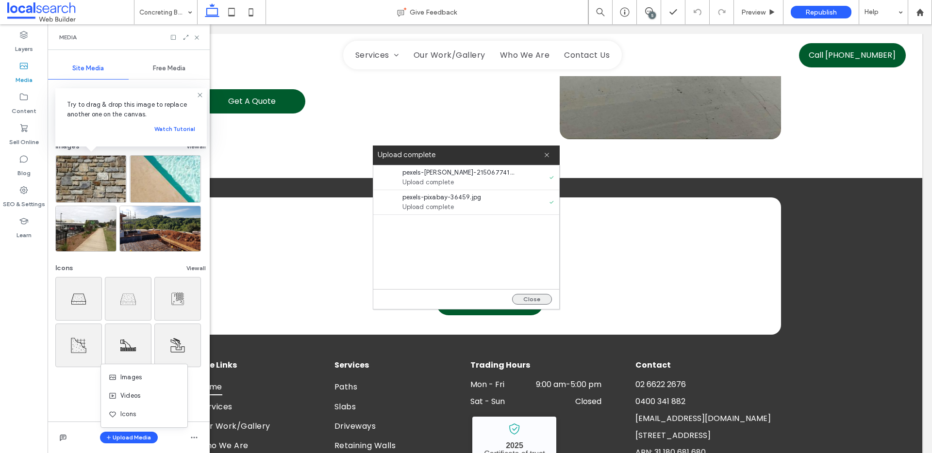
click at [530, 300] on button "Close" at bounding box center [532, 299] width 40 height 11
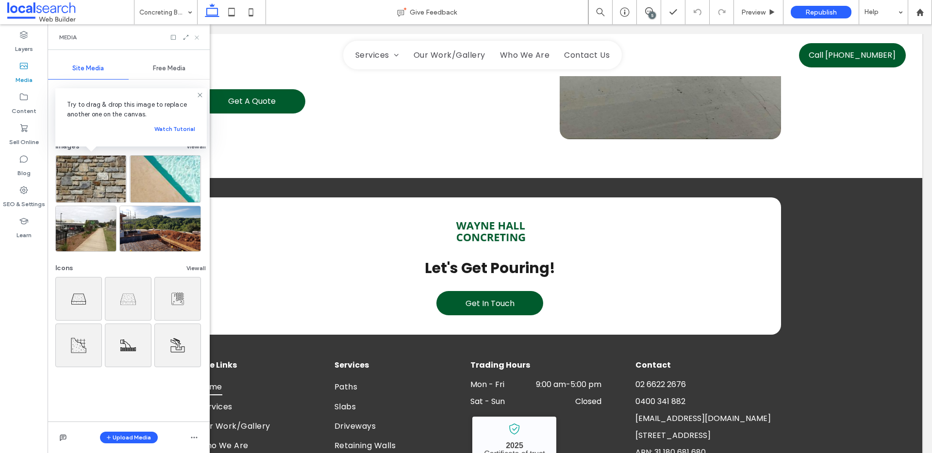
click at [199, 37] on icon at bounding box center [196, 37] width 7 height 7
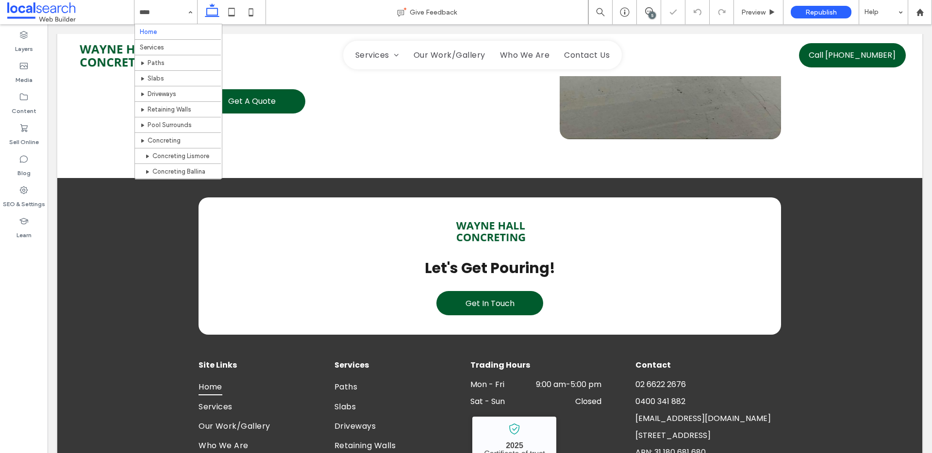
click at [167, 17] on input at bounding box center [163, 12] width 48 height 24
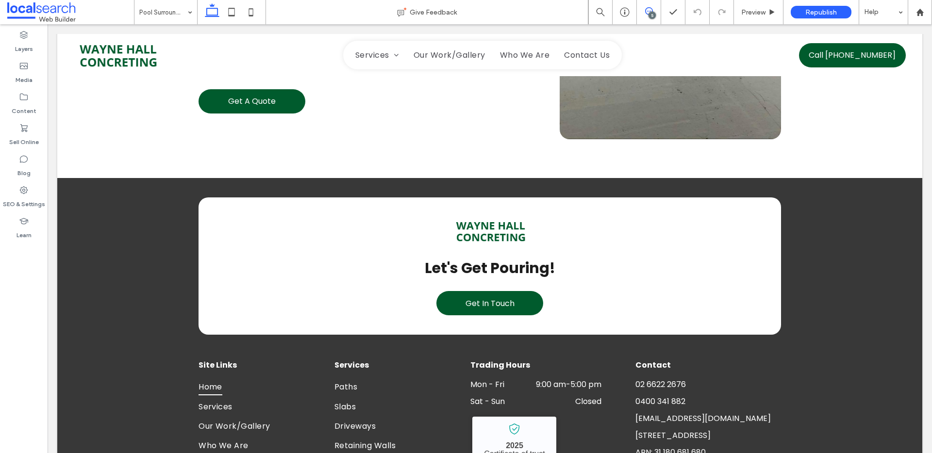
click at [643, 12] on span at bounding box center [649, 11] width 24 height 8
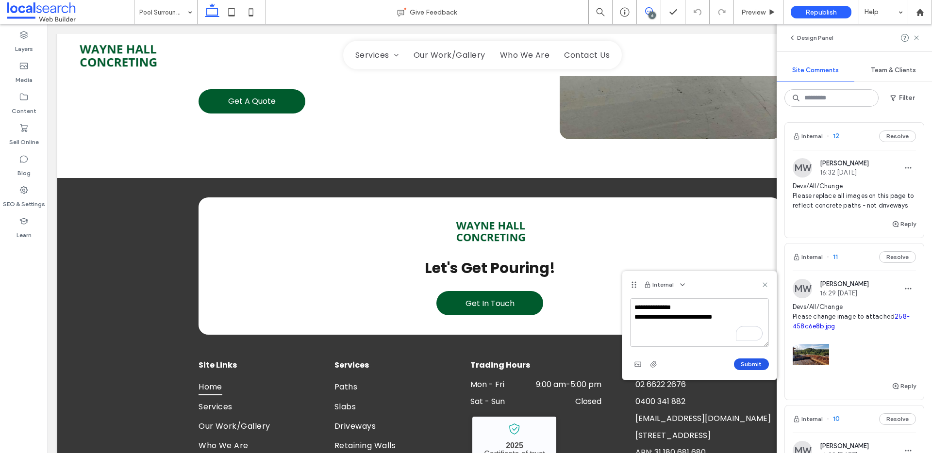
type textarea "**********"
click at [747, 363] on button "Submit" at bounding box center [751, 365] width 35 height 12
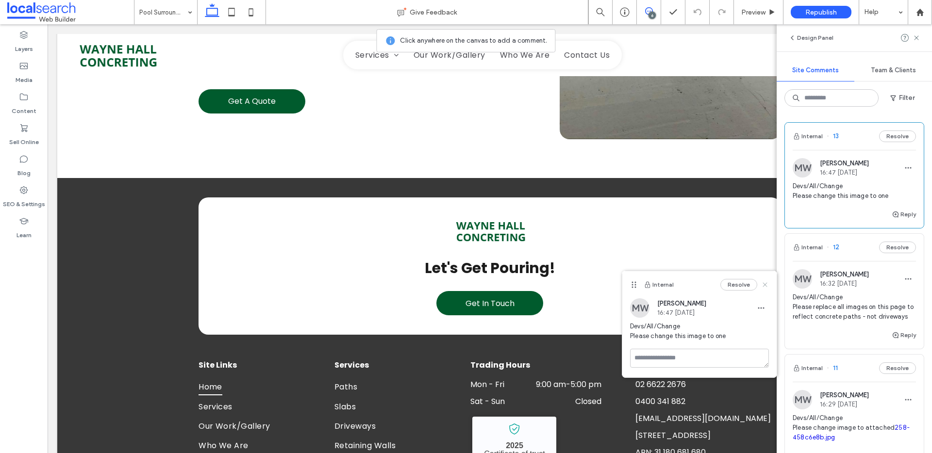
click at [762, 284] on icon at bounding box center [765, 285] width 8 height 8
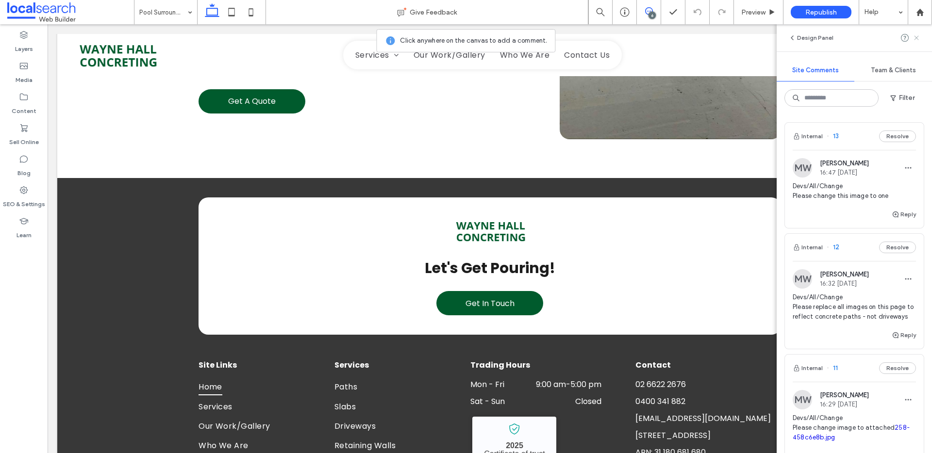
click at [917, 36] on use at bounding box center [916, 37] width 4 height 4
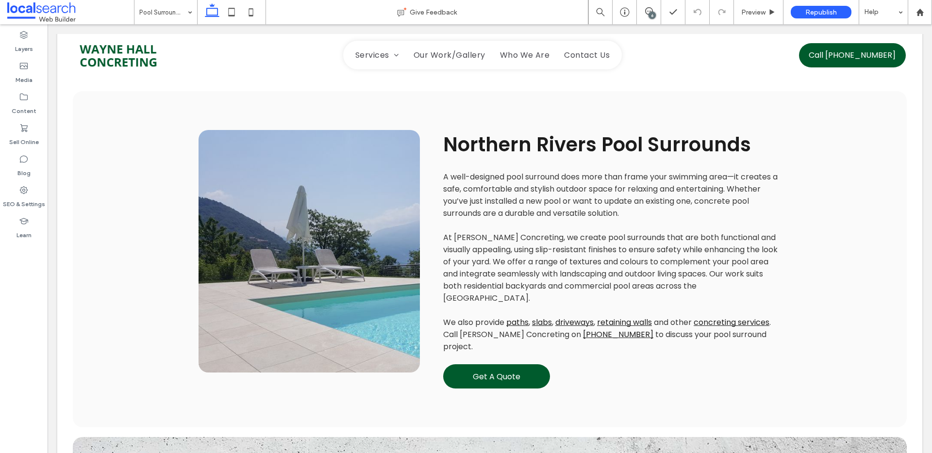
scroll to position [560, 0]
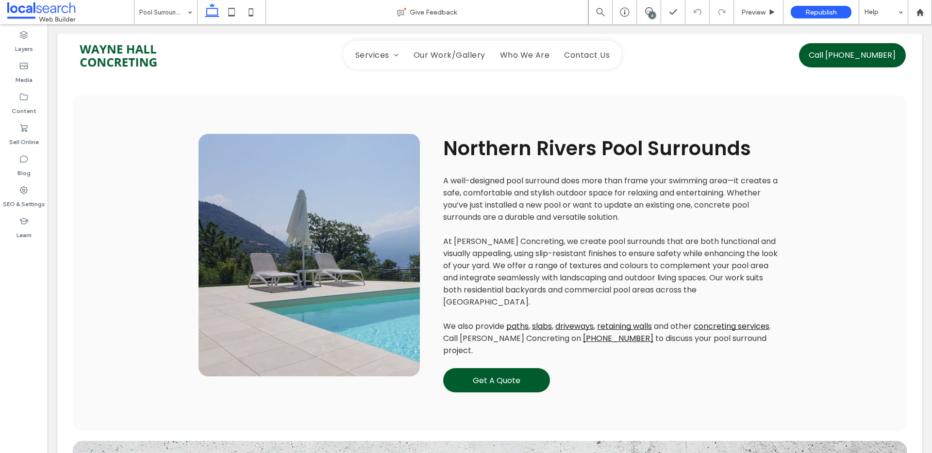
click at [296, 222] on link at bounding box center [309, 255] width 221 height 243
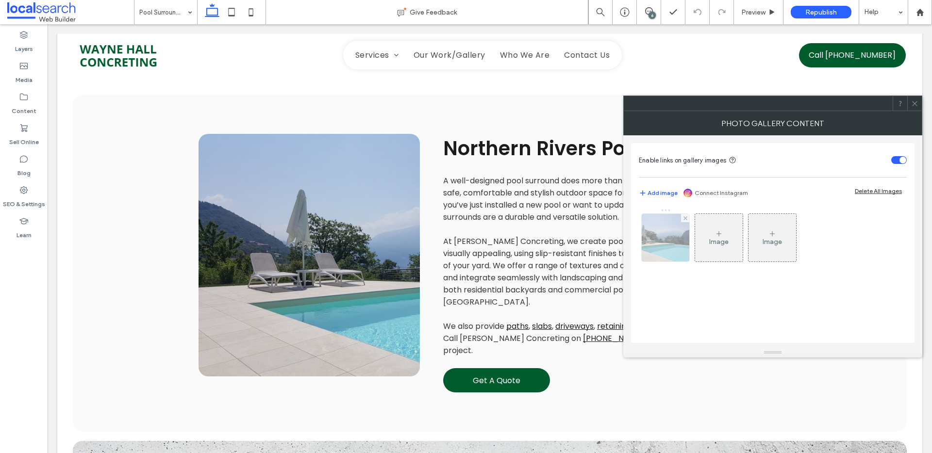
click at [664, 242] on img at bounding box center [665, 238] width 84 height 48
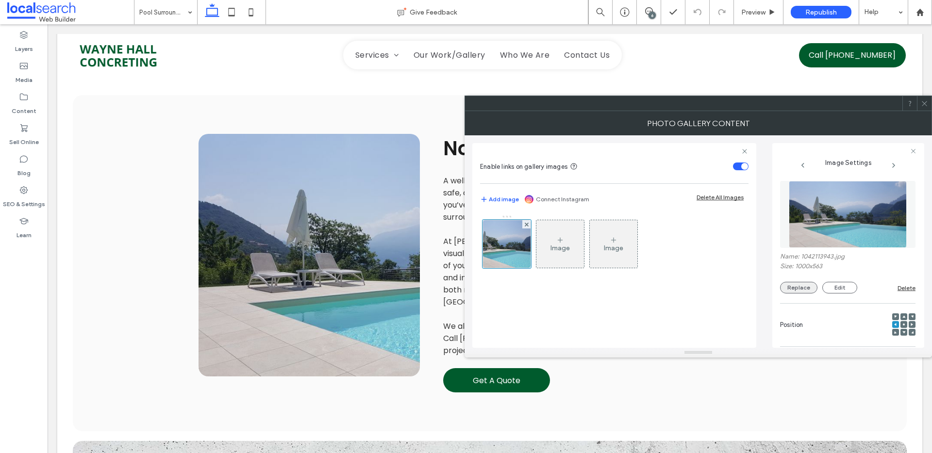
click at [797, 291] on button "Replace" at bounding box center [798, 288] width 37 height 12
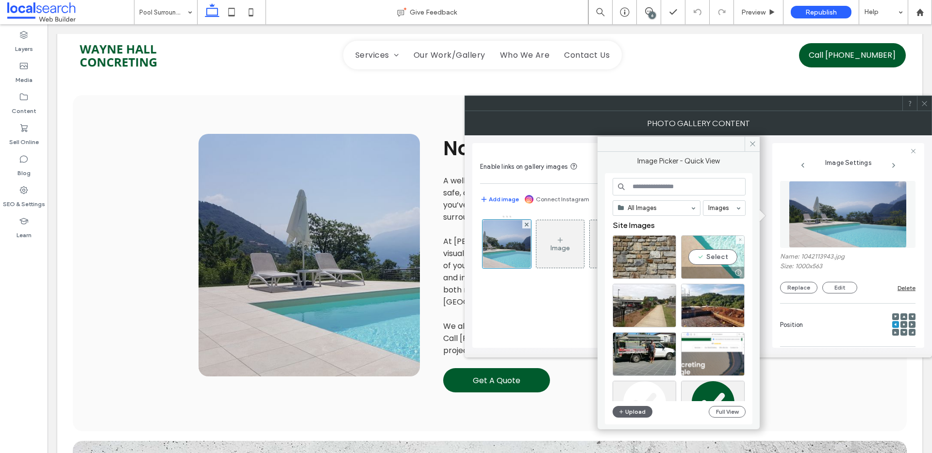
click at [703, 248] on div "Select" at bounding box center [713, 257] width 64 height 44
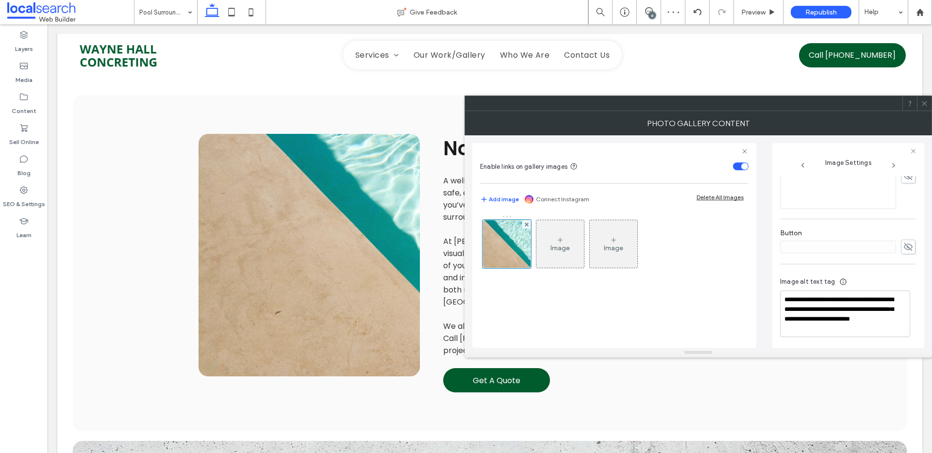
scroll to position [302, 0]
click at [826, 309] on textarea "**********" at bounding box center [845, 312] width 130 height 47
drag, startPoint x: 821, startPoint y: 319, endPoint x: 782, endPoint y: 300, distance: 44.3
click at [782, 300] on textarea "**********" at bounding box center [845, 312] width 130 height 47
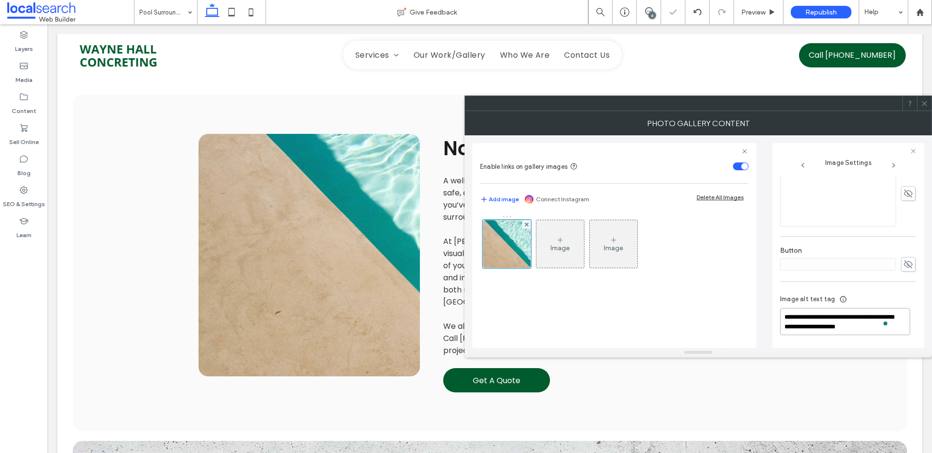
click at [793, 317] on textarea "**********" at bounding box center [845, 321] width 130 height 27
click at [850, 324] on textarea "**********" at bounding box center [845, 321] width 130 height 27
click at [785, 309] on textarea "**********" at bounding box center [845, 321] width 130 height 27
type textarea "**********"
click at [923, 108] on span at bounding box center [924, 103] width 7 height 15
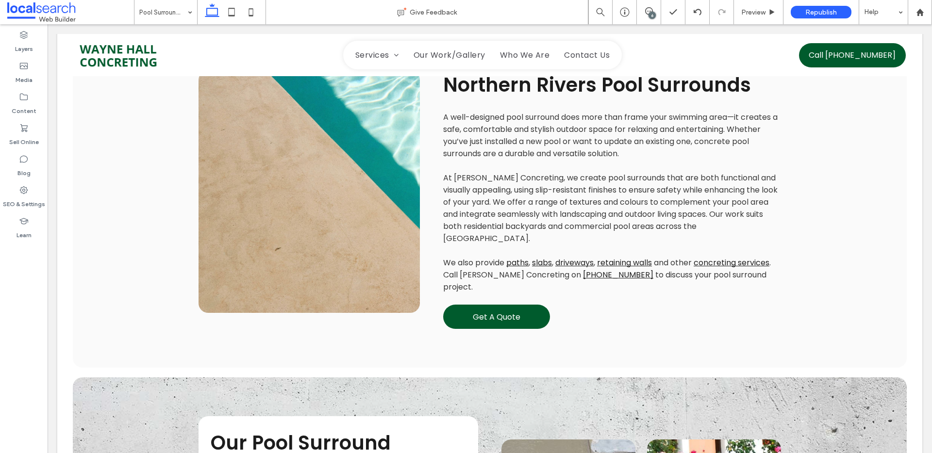
click at [292, 174] on link at bounding box center [309, 191] width 221 height 243
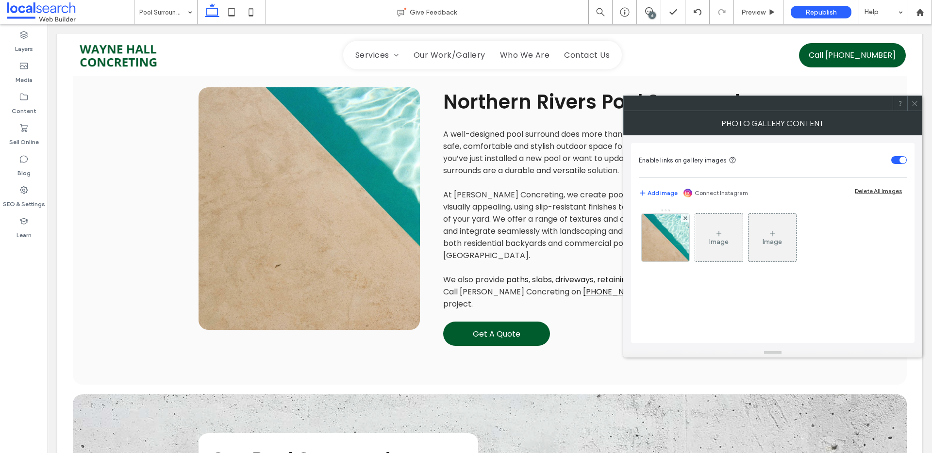
click at [913, 101] on icon at bounding box center [914, 103] width 7 height 7
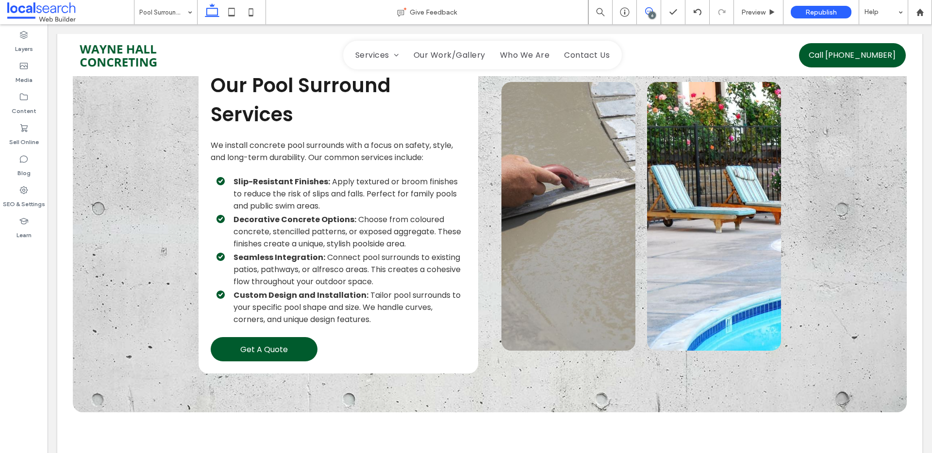
click at [649, 11] on use at bounding box center [649, 11] width 8 height 8
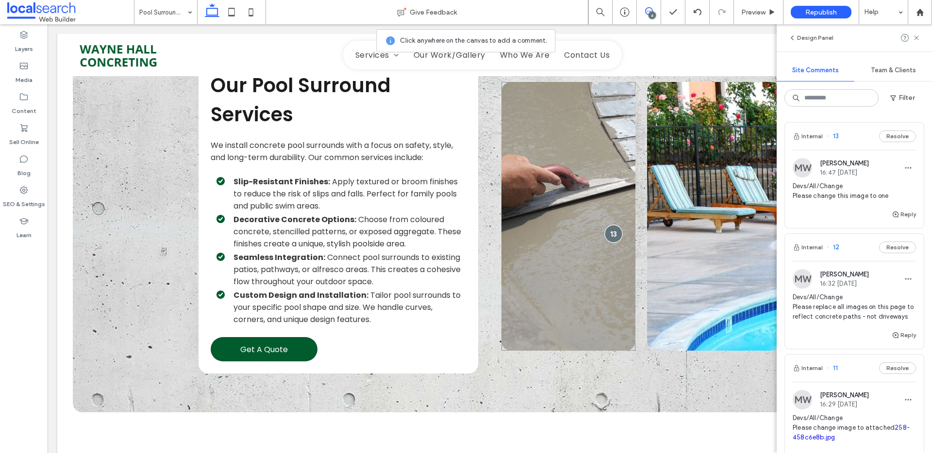
click at [608, 225] on div at bounding box center [613, 234] width 18 height 18
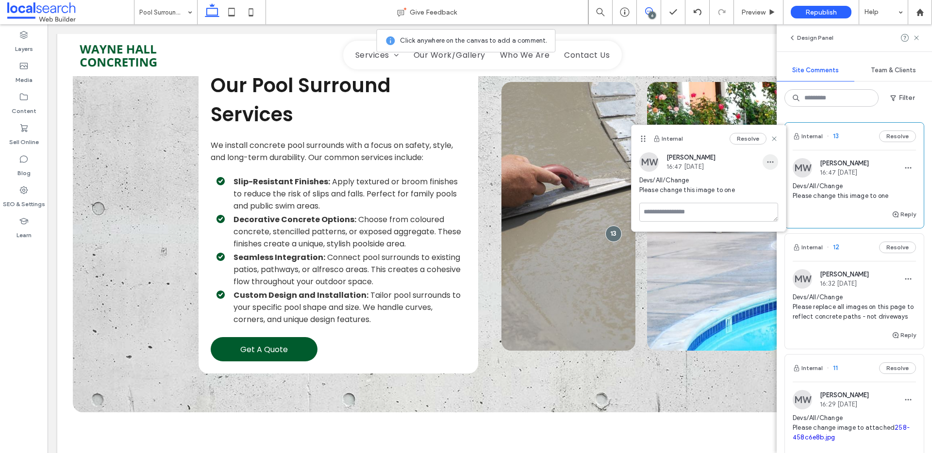
click at [772, 159] on icon "button" at bounding box center [771, 162] width 8 height 8
click at [773, 142] on icon at bounding box center [774, 139] width 8 height 8
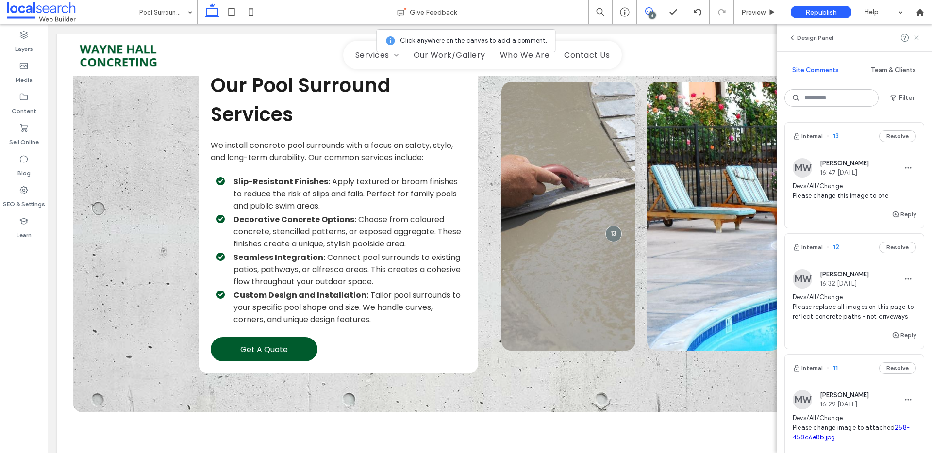
click at [915, 37] on icon at bounding box center [917, 38] width 8 height 8
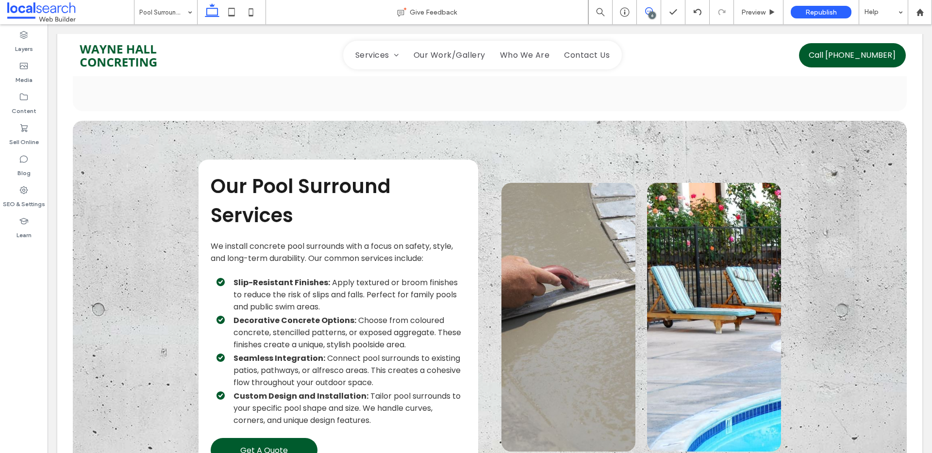
click at [650, 8] on icon at bounding box center [649, 11] width 8 height 8
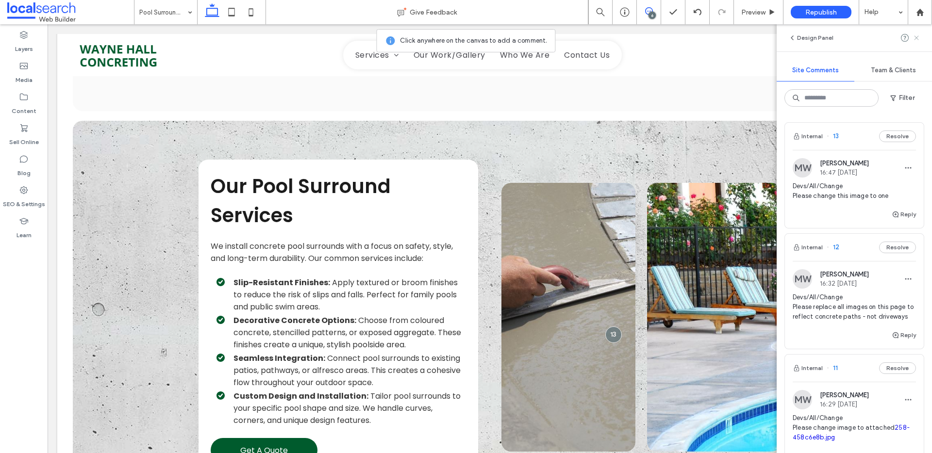
click at [916, 39] on icon at bounding box center [917, 38] width 8 height 8
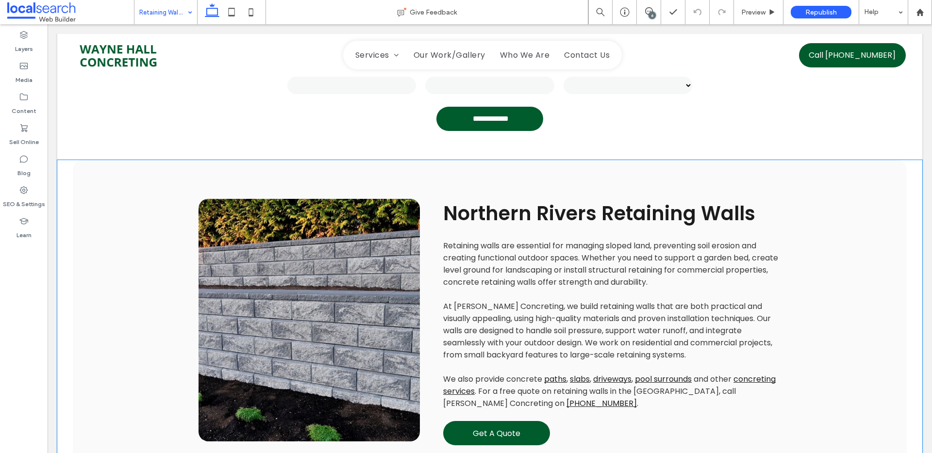
click at [317, 321] on link at bounding box center [309, 320] width 221 height 243
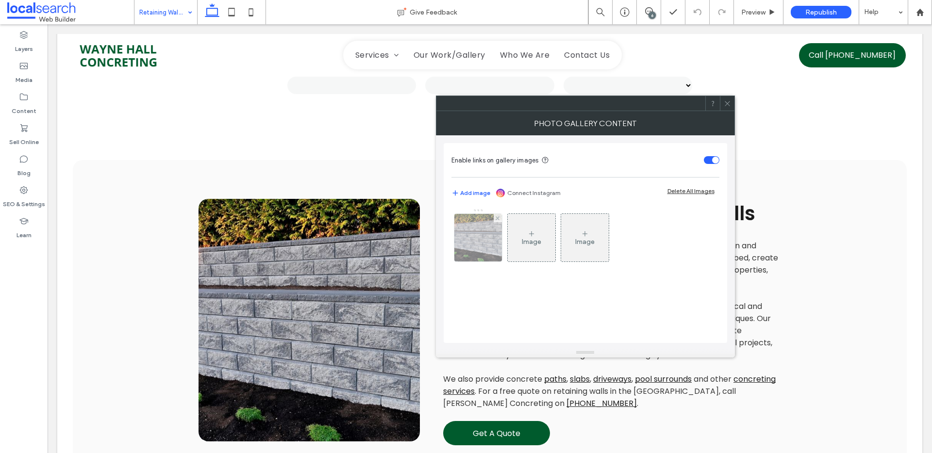
click at [454, 244] on img at bounding box center [477, 238] width 75 height 48
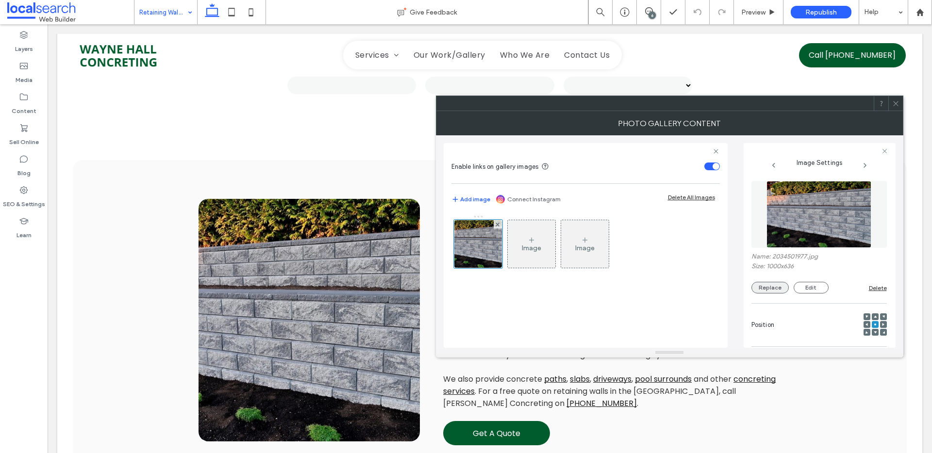
click at [775, 287] on button "Replace" at bounding box center [770, 288] width 37 height 12
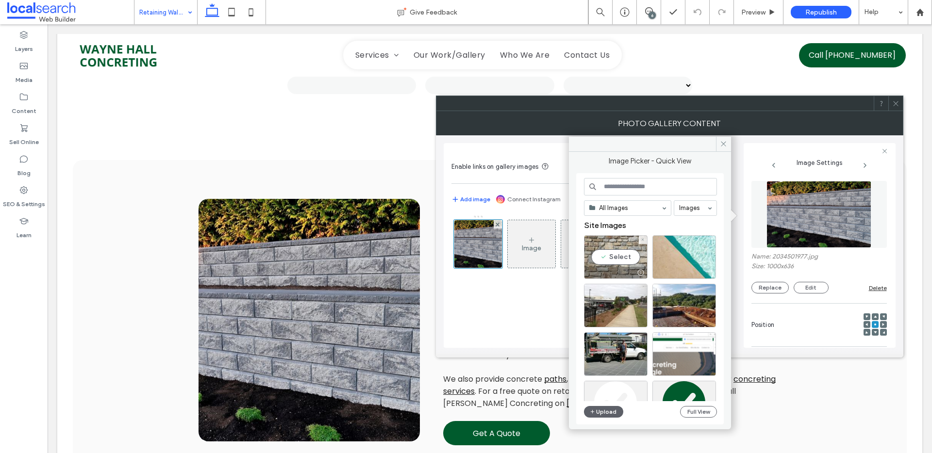
click at [599, 243] on div "Select" at bounding box center [616, 257] width 64 height 44
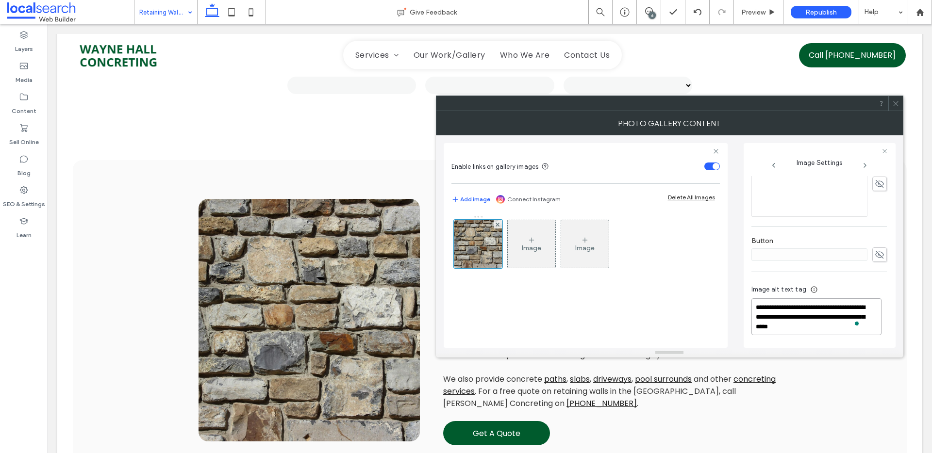
drag, startPoint x: 789, startPoint y: 307, endPoint x: 790, endPoint y: 317, distance: 9.8
click at [790, 317] on textarea "**********" at bounding box center [817, 317] width 130 height 37
click at [753, 306] on textarea "**********" at bounding box center [817, 318] width 130 height 36
click at [833, 306] on textarea "**********" at bounding box center [817, 317] width 130 height 37
click at [798, 307] on textarea "**********" at bounding box center [817, 317] width 130 height 37
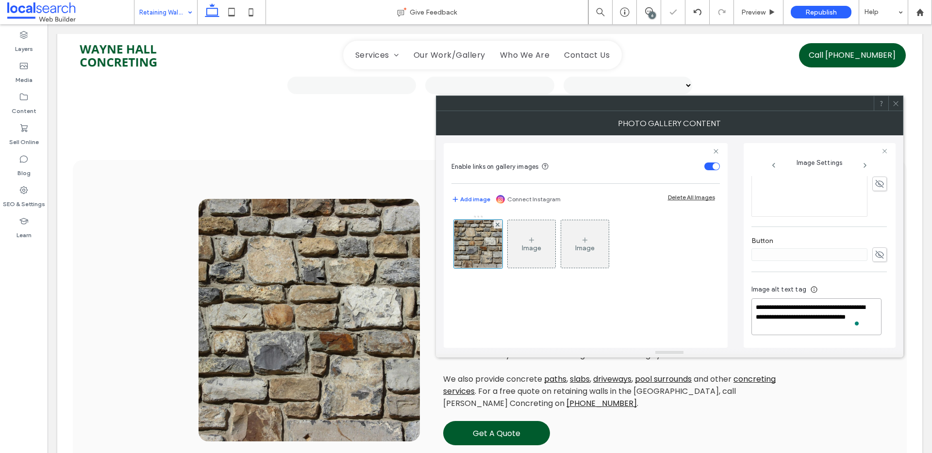
click at [809, 318] on textarea "**********" at bounding box center [817, 317] width 130 height 37
click at [808, 319] on textarea "**********" at bounding box center [817, 317] width 130 height 37
type textarea "**********"
click at [892, 106] on icon at bounding box center [895, 103] width 7 height 7
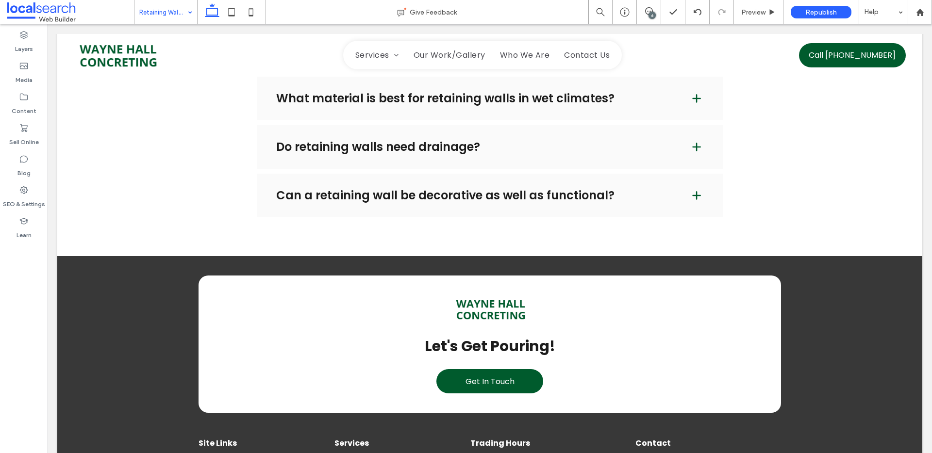
scroll to position [1311, 0]
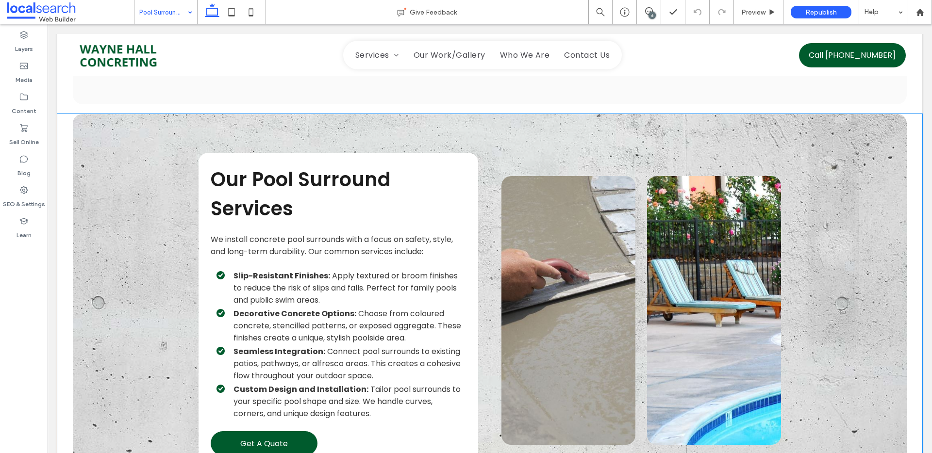
scroll to position [843, 0]
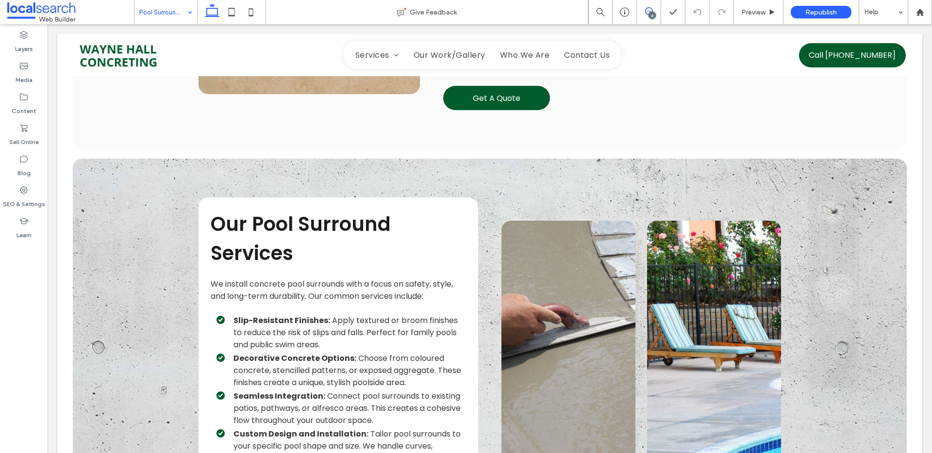
click at [648, 7] on use at bounding box center [649, 11] width 8 height 8
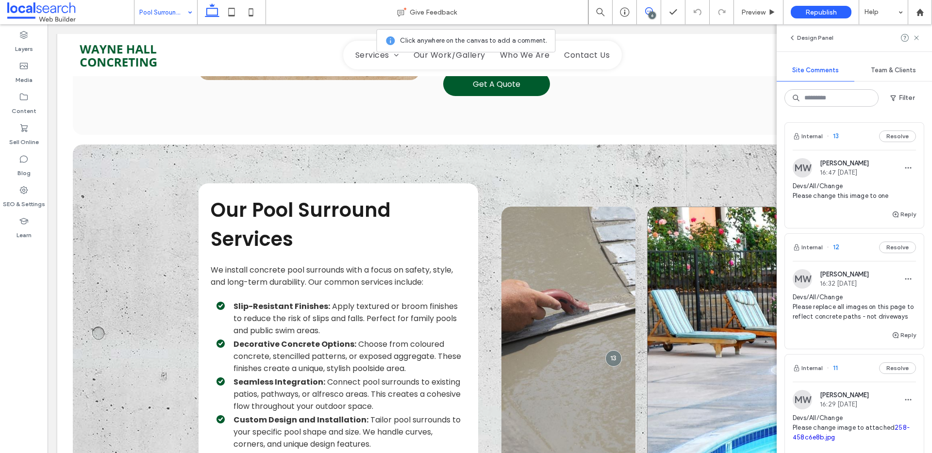
scroll to position [862, 0]
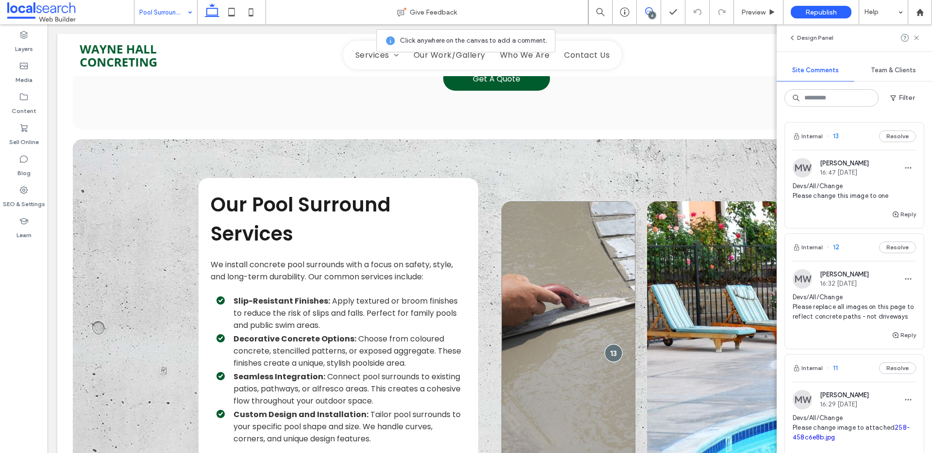
click at [610, 344] on div at bounding box center [613, 353] width 18 height 18
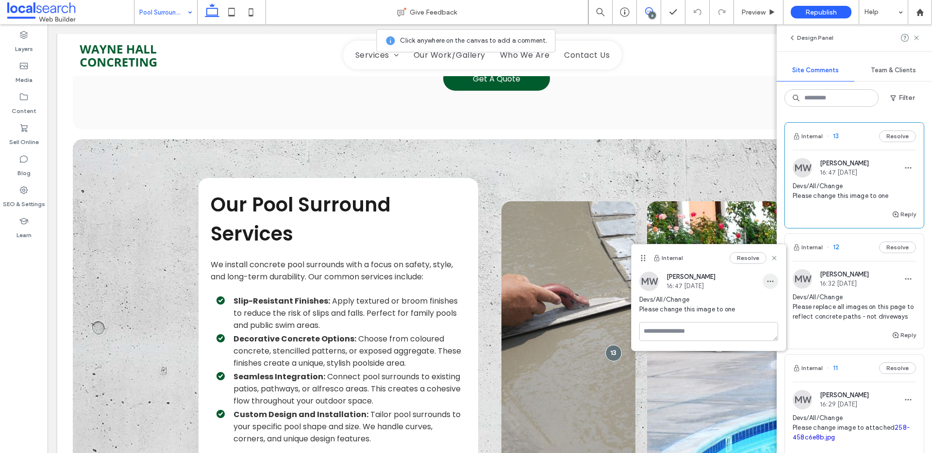
click at [767, 278] on icon "button" at bounding box center [771, 282] width 8 height 8
click at [777, 304] on span "Edit" at bounding box center [777, 307] width 13 height 10
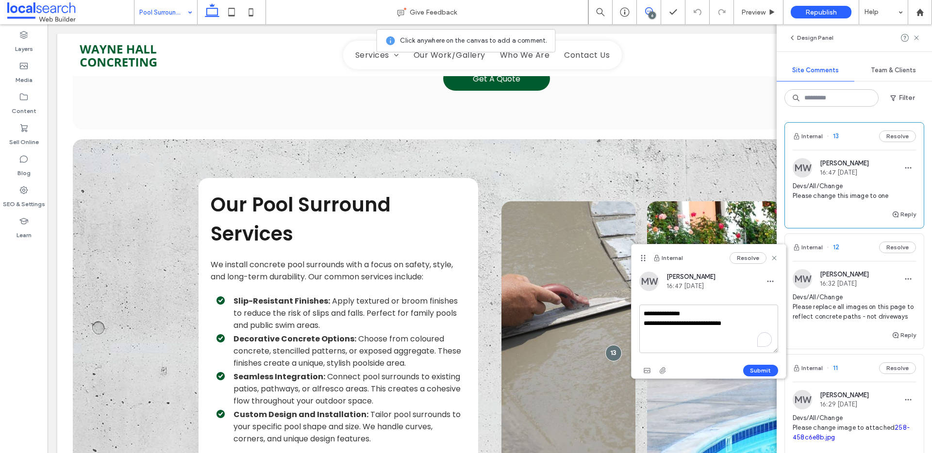
click at [741, 321] on textarea "**********" at bounding box center [708, 329] width 139 height 49
click at [697, 335] on textarea "**********" at bounding box center [708, 329] width 139 height 49
type textarea "**********"
click at [769, 369] on button "Submit" at bounding box center [760, 371] width 35 height 12
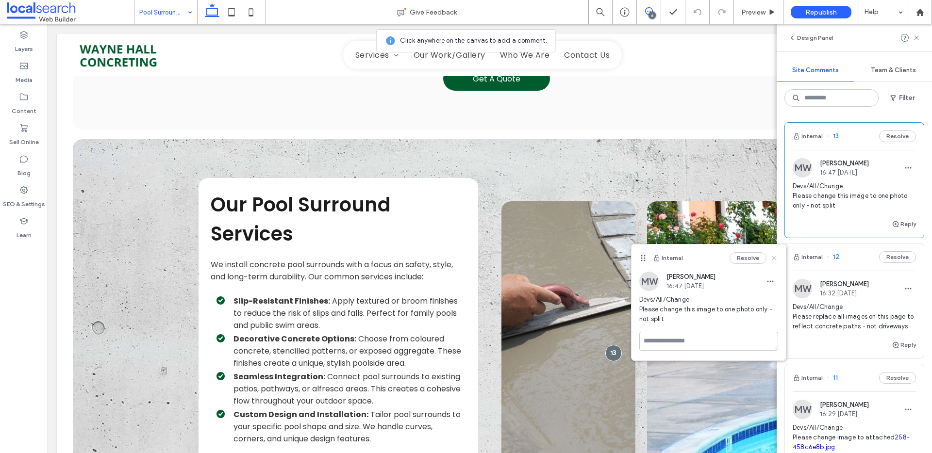
click at [776, 256] on icon at bounding box center [774, 258] width 8 height 8
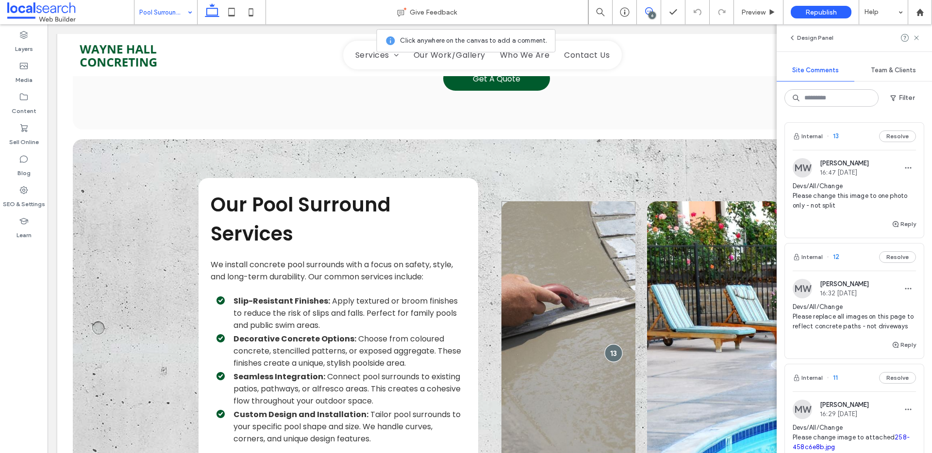
click at [613, 344] on div at bounding box center [613, 353] width 18 height 18
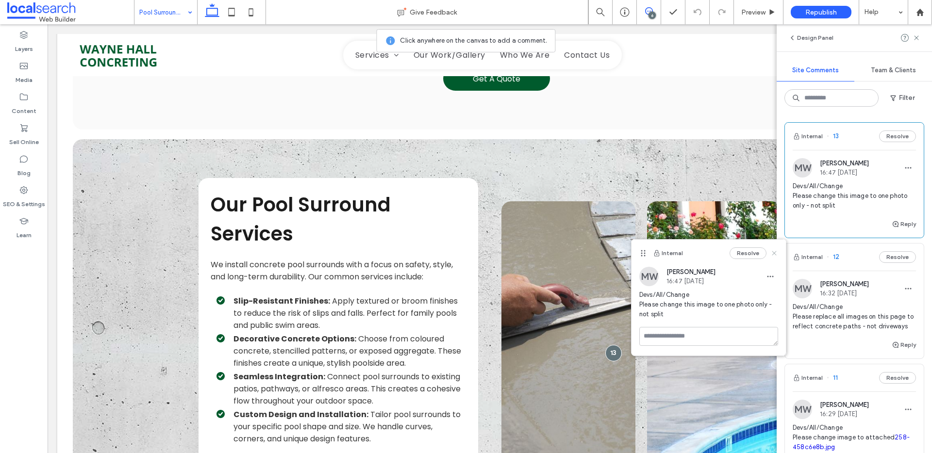
drag, startPoint x: 772, startPoint y: 254, endPoint x: 727, endPoint y: 227, distance: 52.9
click at [772, 254] on use at bounding box center [774, 253] width 4 height 4
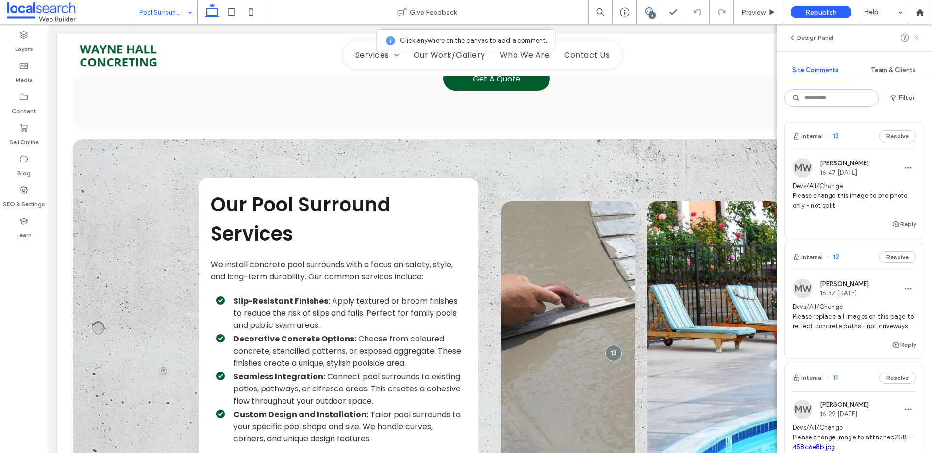
click at [914, 40] on icon at bounding box center [917, 38] width 8 height 8
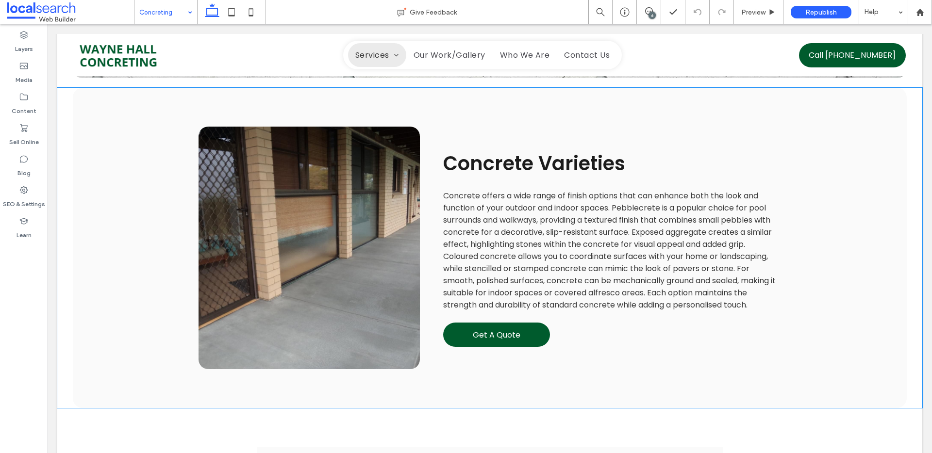
scroll to position [1259, 0]
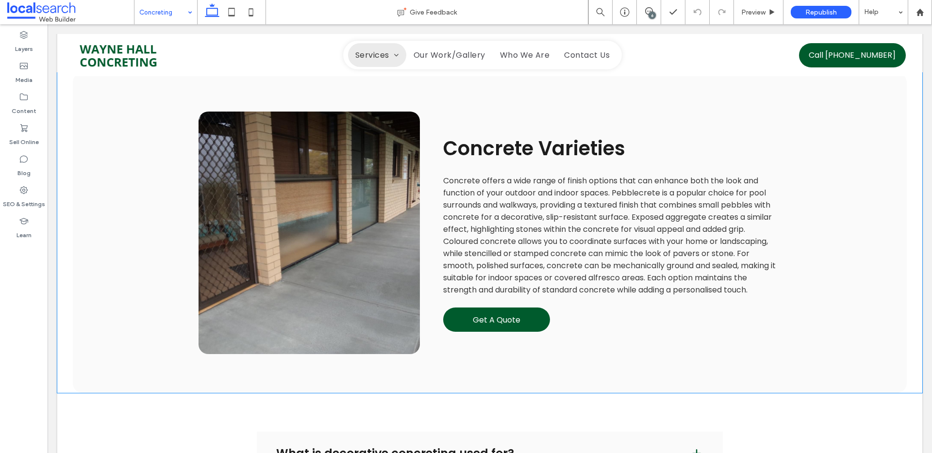
click at [332, 207] on link at bounding box center [309, 233] width 221 height 243
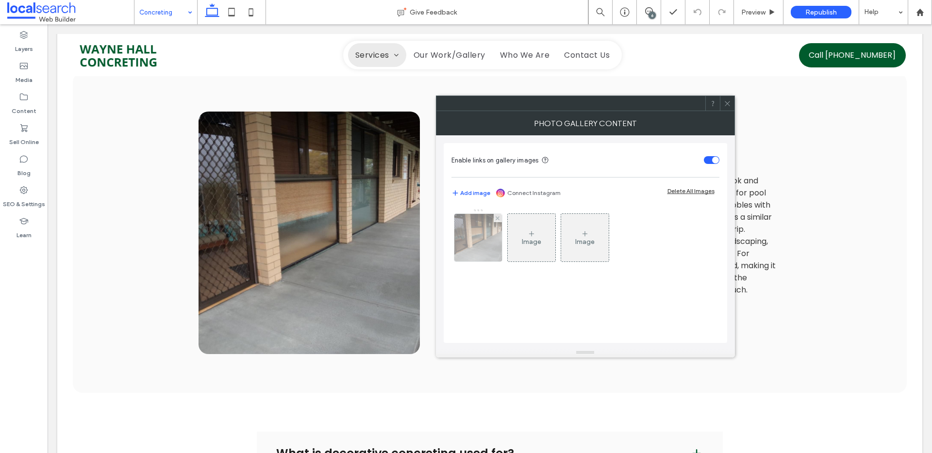
click at [500, 239] on img at bounding box center [478, 238] width 64 height 48
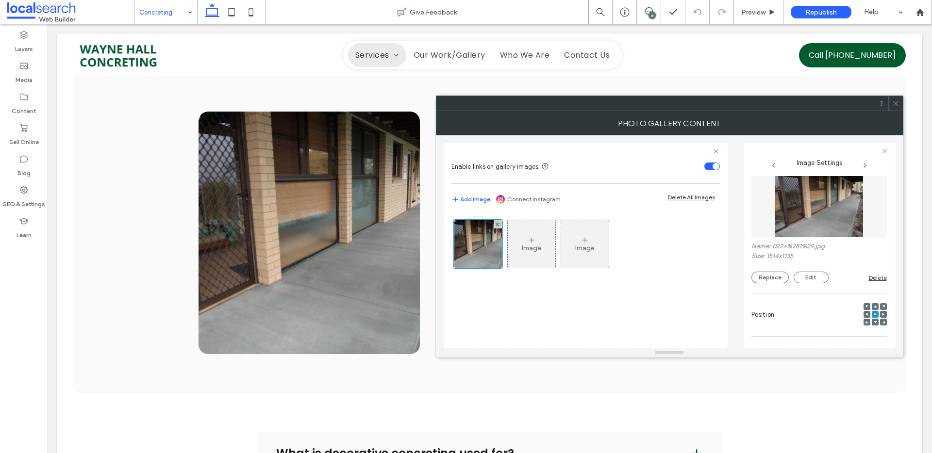
scroll to position [20, 0]
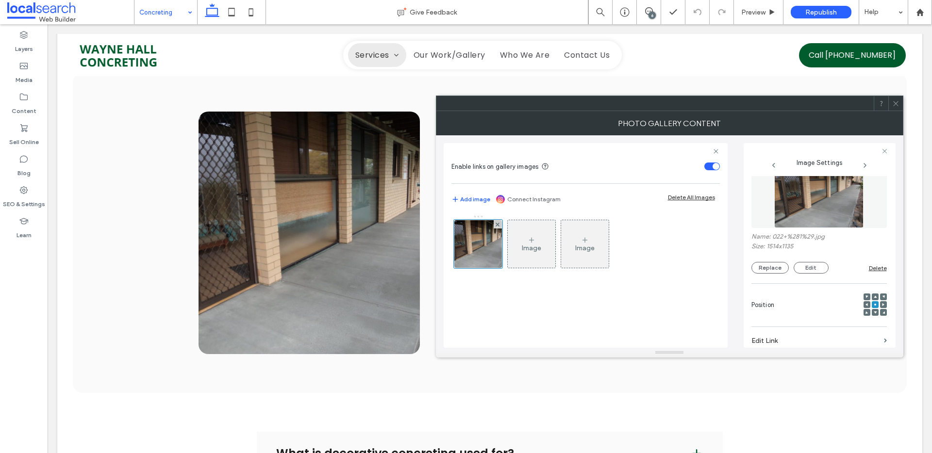
click at [882, 304] on use at bounding box center [883, 304] width 2 height 3
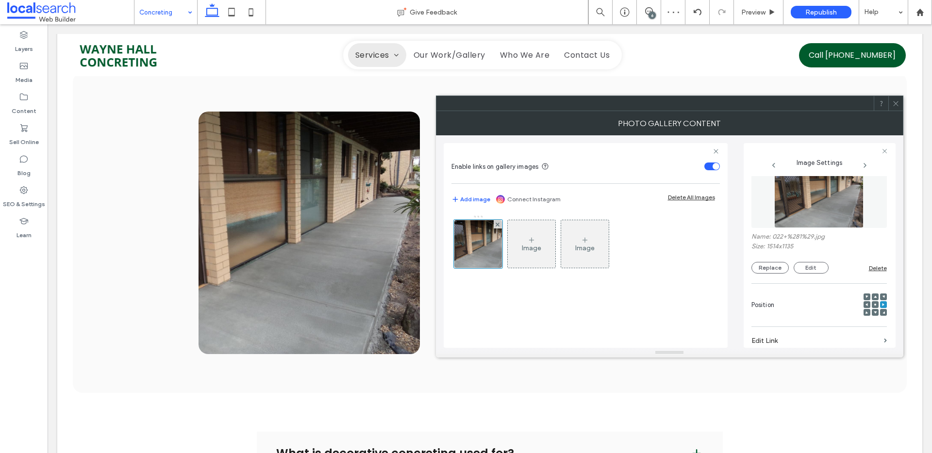
click at [895, 104] on use at bounding box center [895, 103] width 5 height 5
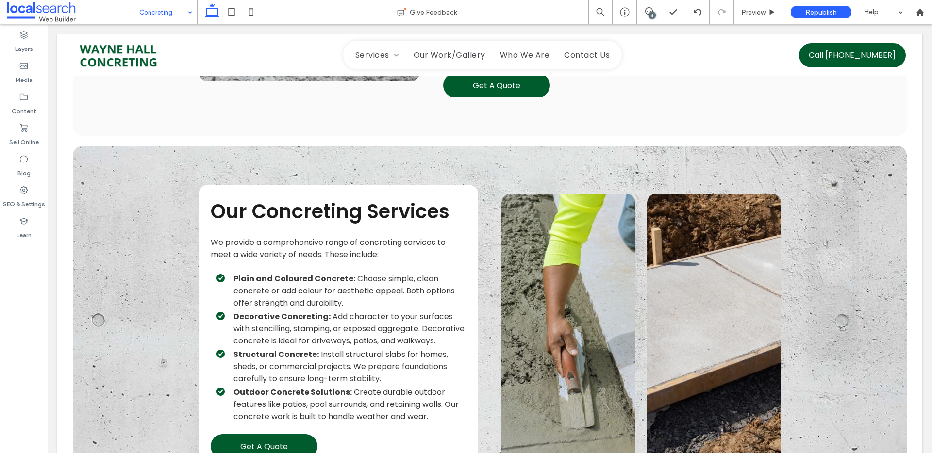
scroll to position [605, 0]
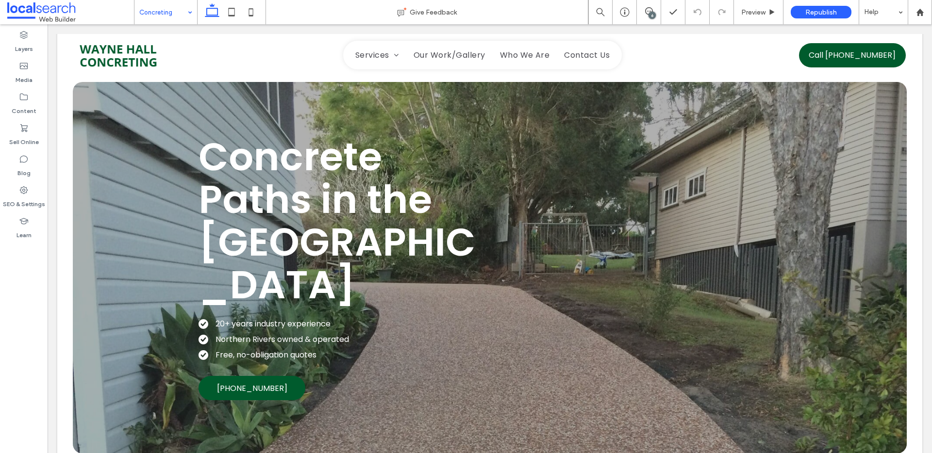
click at [175, 17] on div at bounding box center [466, 226] width 932 height 453
click at [180, 7] on div "Concreting Give Feedback 6 Preview Republish Help Design Panel Site Comments Te…" at bounding box center [466, 226] width 932 height 453
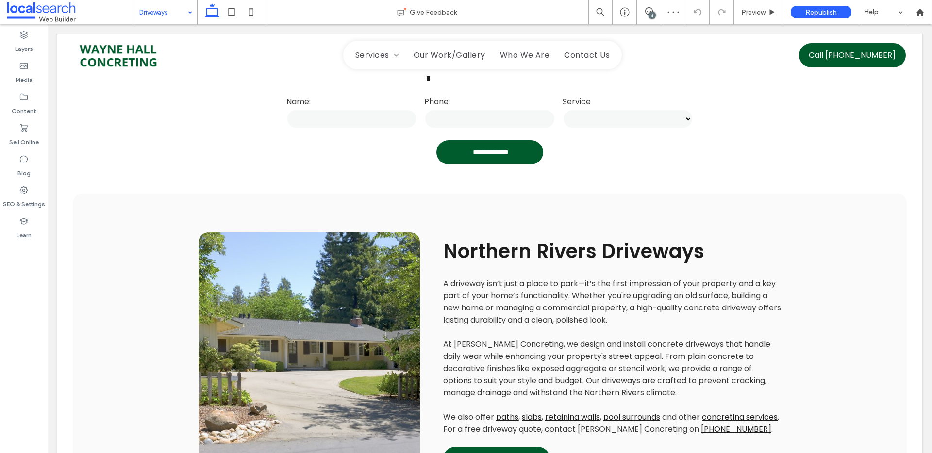
scroll to position [419, 0]
click at [328, 306] on link at bounding box center [309, 353] width 221 height 243
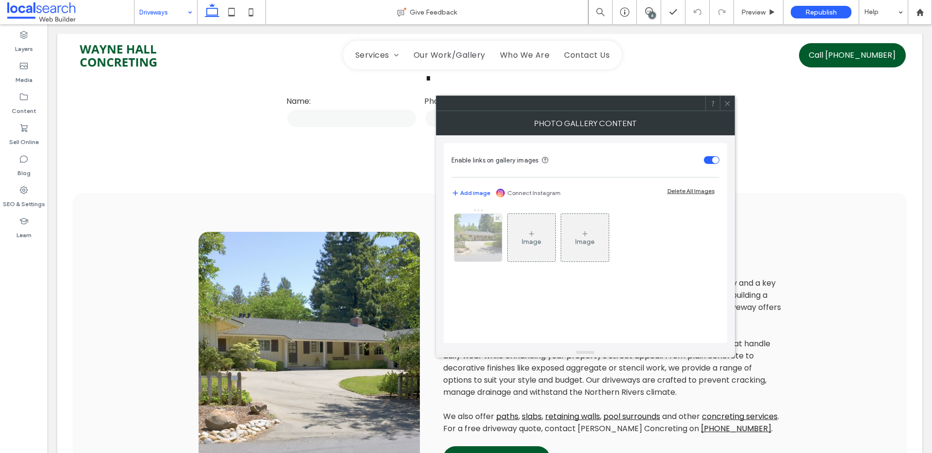
drag, startPoint x: 459, startPoint y: 245, endPoint x: 495, endPoint y: 247, distance: 36.0
click at [459, 245] on img at bounding box center [477, 238] width 71 height 48
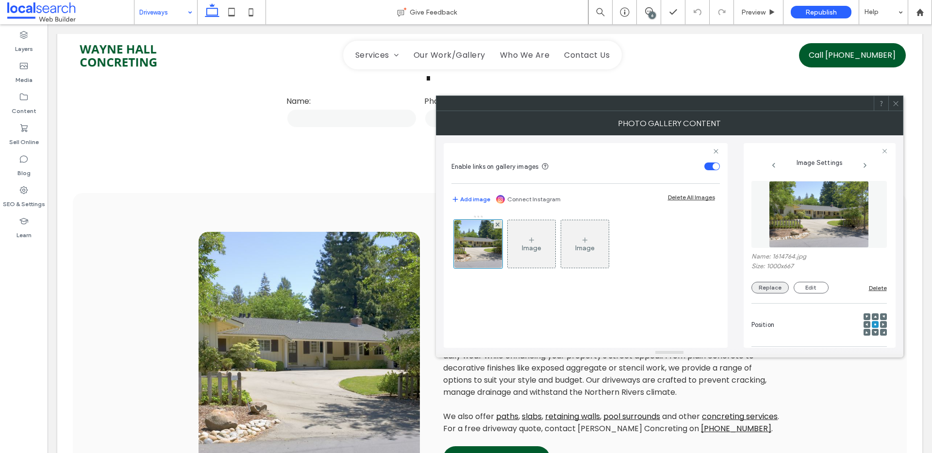
click at [769, 290] on button "Replace" at bounding box center [770, 288] width 37 height 12
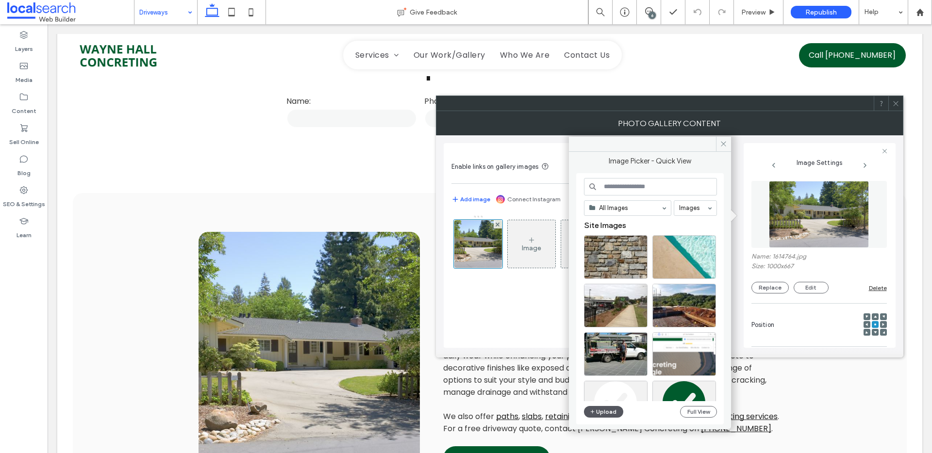
click at [604, 416] on button "Upload" at bounding box center [604, 412] width 40 height 12
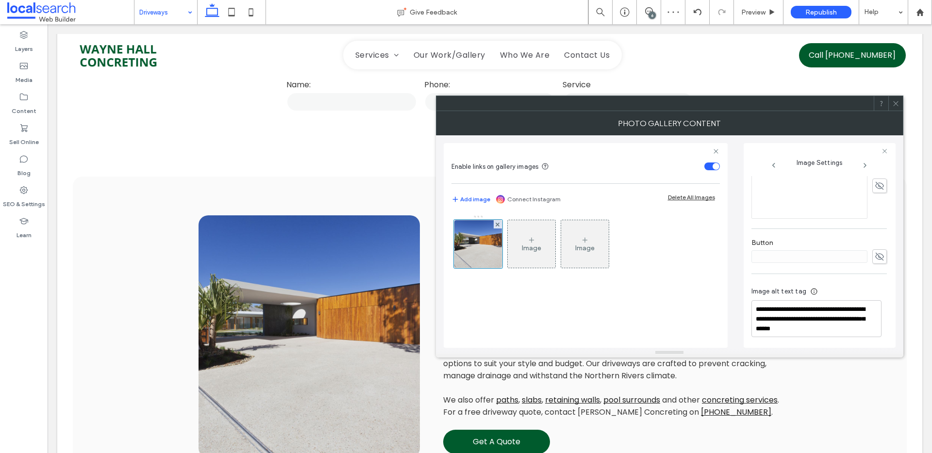
scroll to position [285, 0]
click at [791, 321] on textarea "**********" at bounding box center [817, 317] width 130 height 37
click at [755, 315] on textarea "**********" at bounding box center [817, 317] width 130 height 37
type textarea "**********"
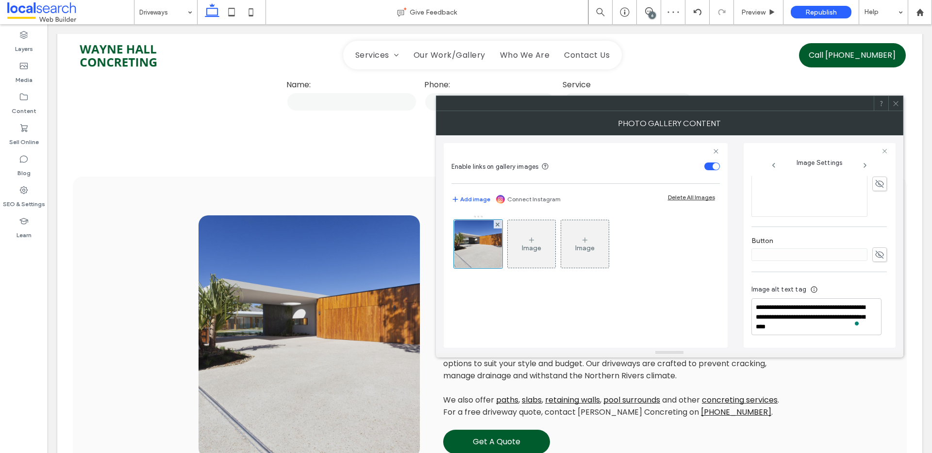
click at [899, 109] on div at bounding box center [895, 103] width 15 height 15
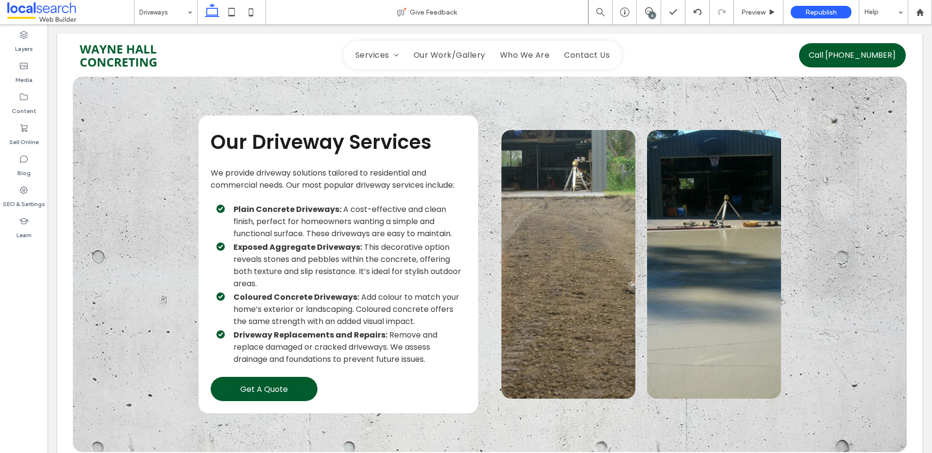
scroll to position [816, 0]
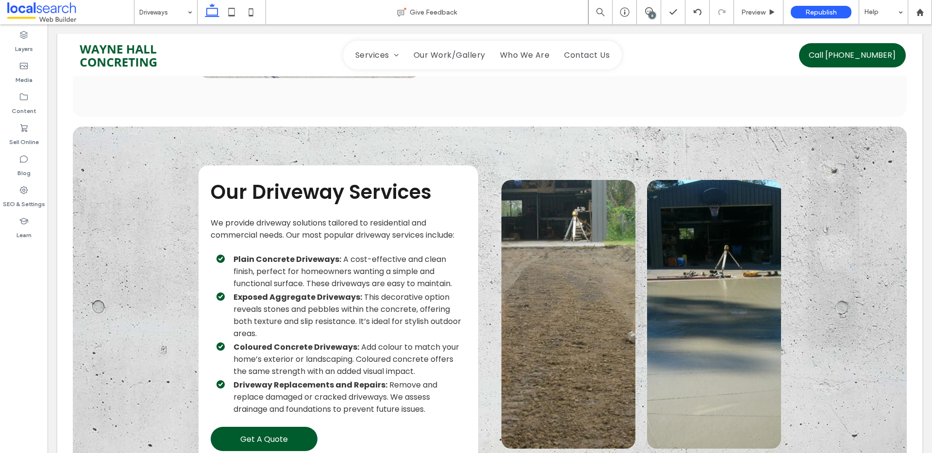
click at [652, 12] on div "6" at bounding box center [652, 15] width 7 height 7
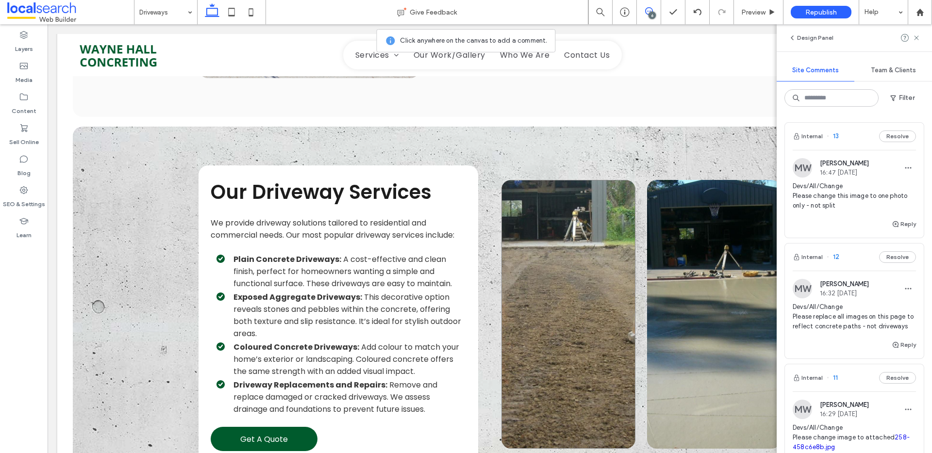
click at [623, 220] on link at bounding box center [568, 314] width 134 height 269
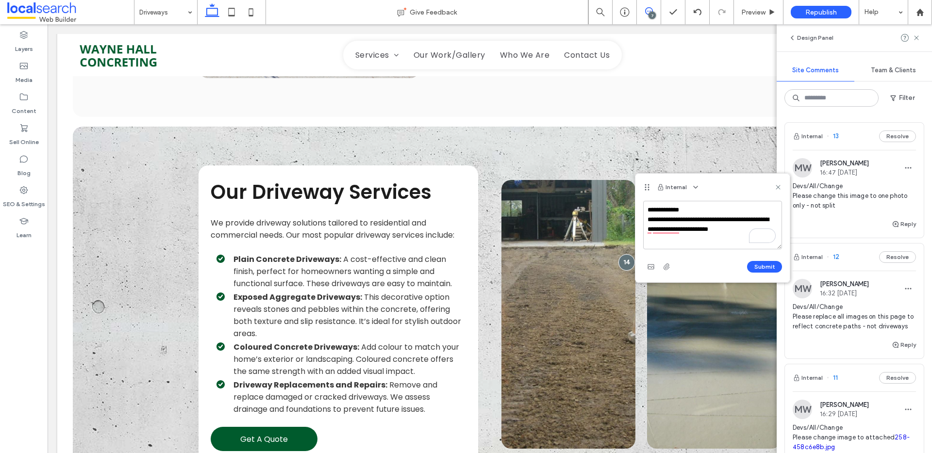
click at [703, 212] on textarea "**********" at bounding box center [712, 225] width 139 height 49
click at [739, 230] on textarea "**********" at bounding box center [712, 225] width 139 height 49
type textarea "**********"
click at [767, 266] on button "Submit" at bounding box center [764, 267] width 35 height 12
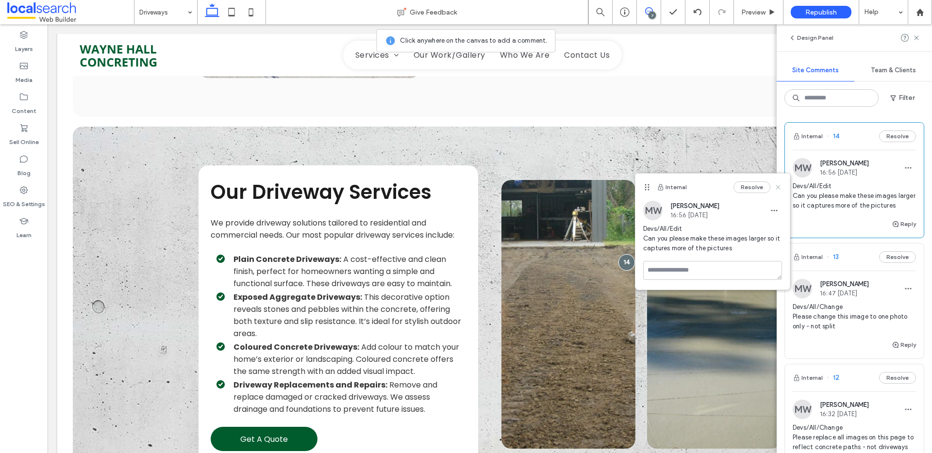
click at [779, 189] on icon at bounding box center [778, 188] width 8 height 8
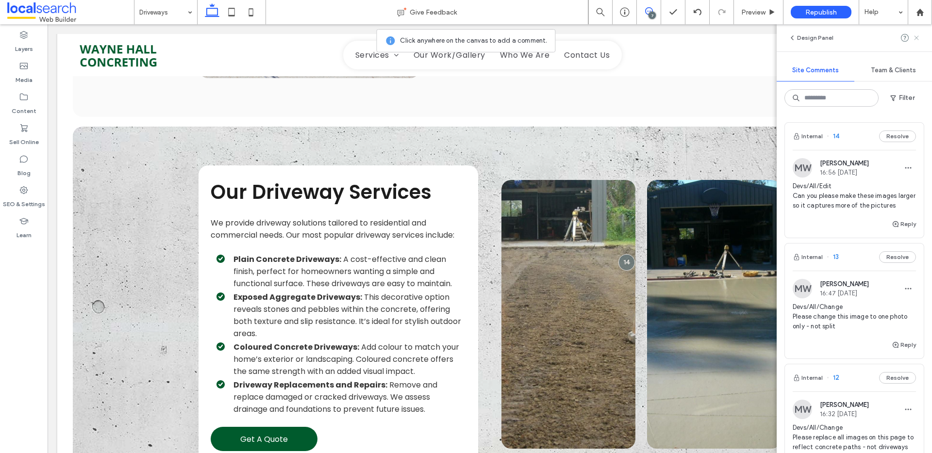
click at [914, 37] on icon at bounding box center [917, 38] width 8 height 8
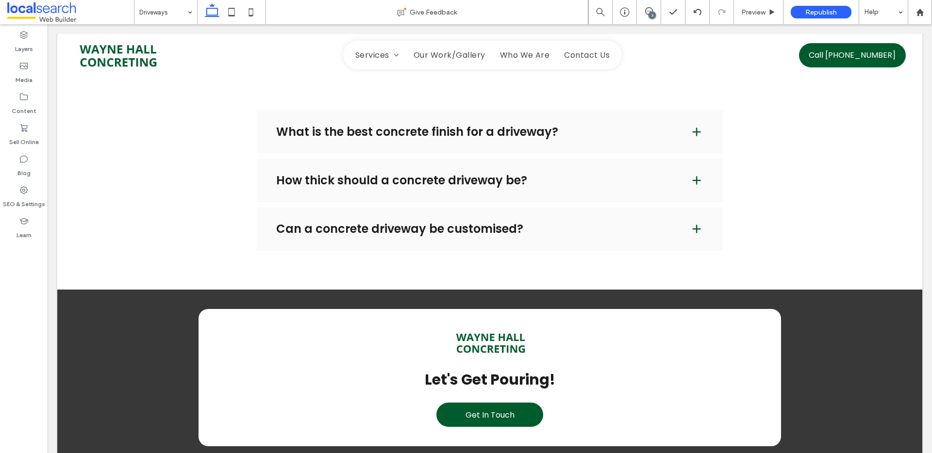
scroll to position [1415, 0]
